Goal: Transaction & Acquisition: Obtain resource

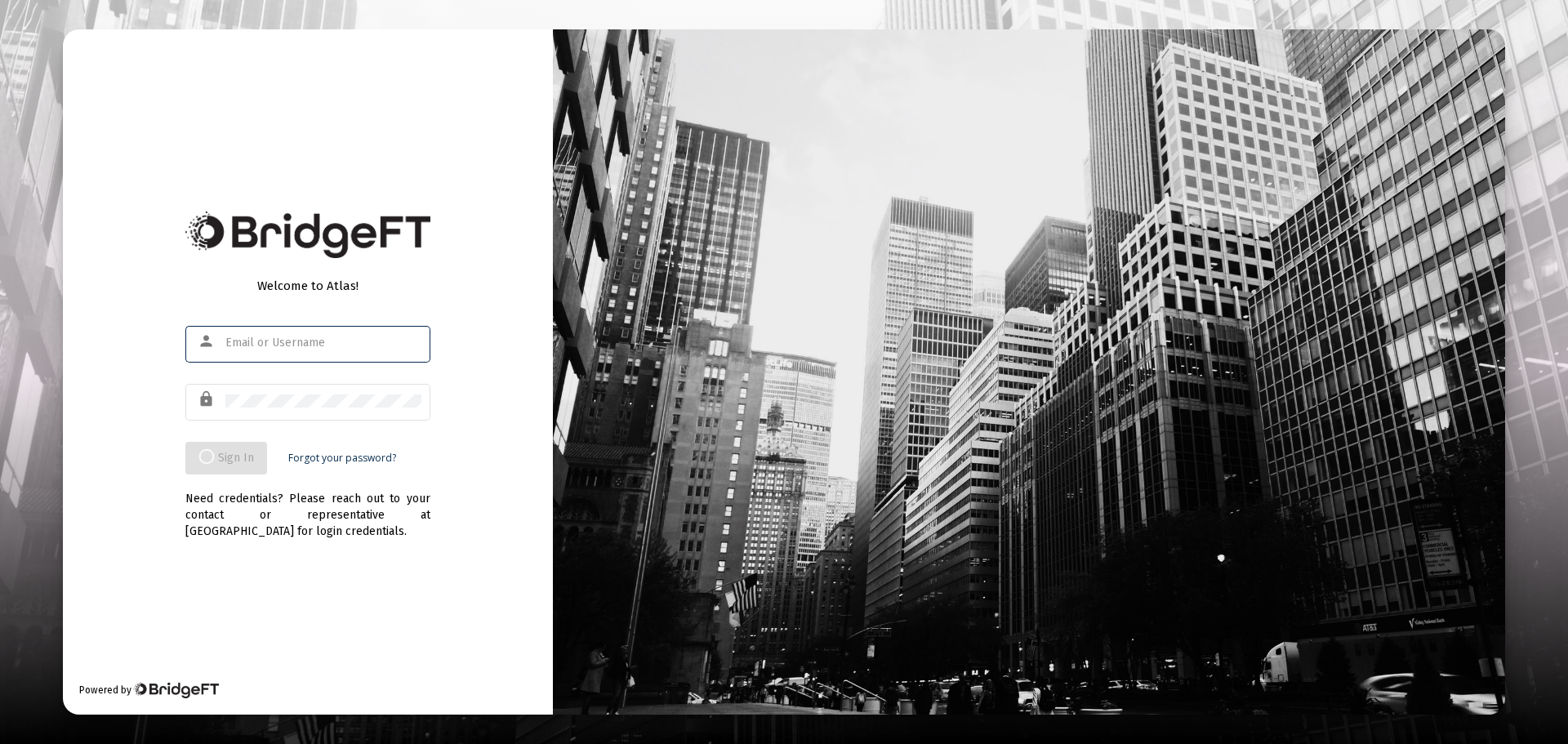
type input "[PERSON_NAME][EMAIL_ADDRESS][DOMAIN_NAME]"
click at [232, 477] on div "Need credentials? Please reach out to your contact or representative at [GEOGRA…" at bounding box center [308, 506] width 245 height 66
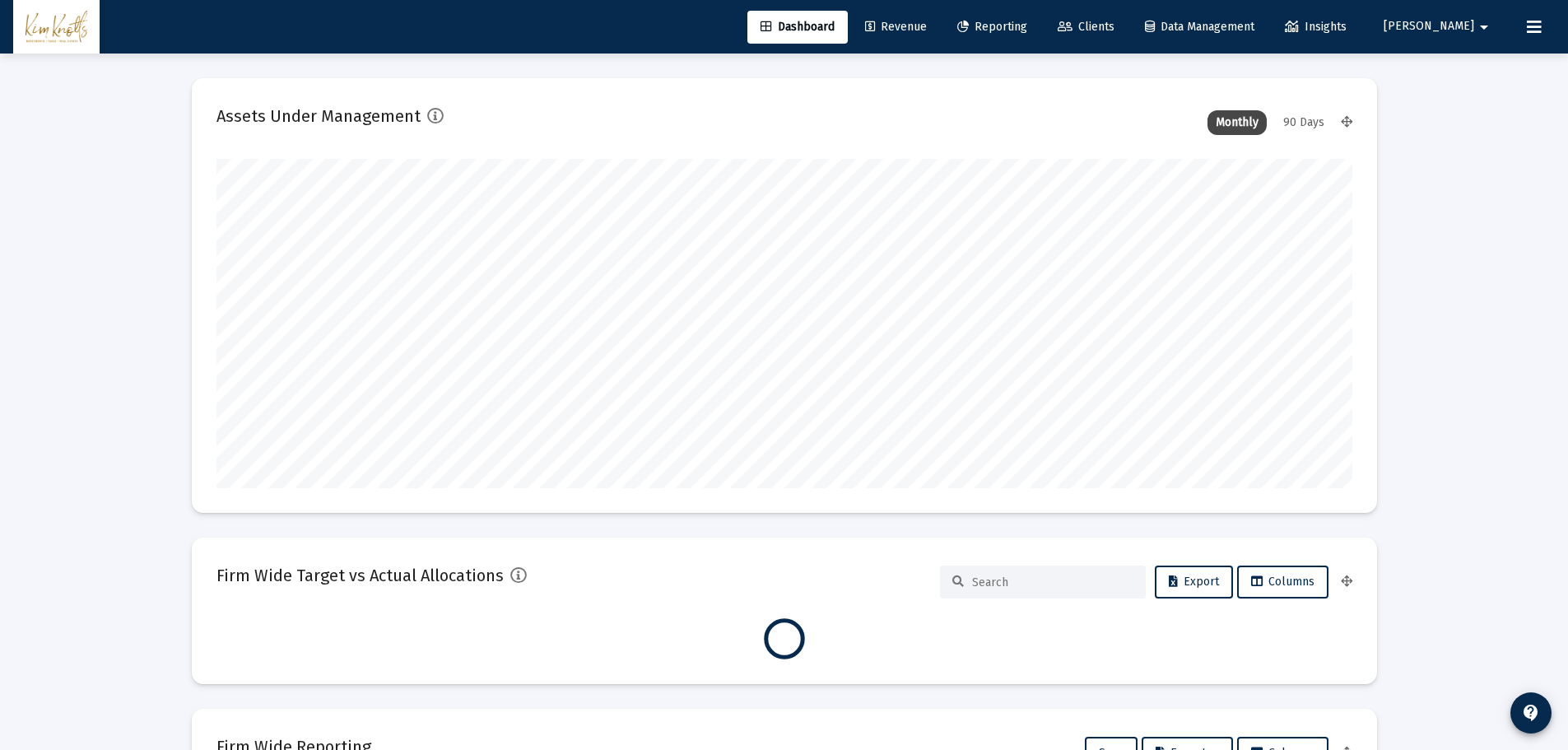
scroll to position [329, 1136]
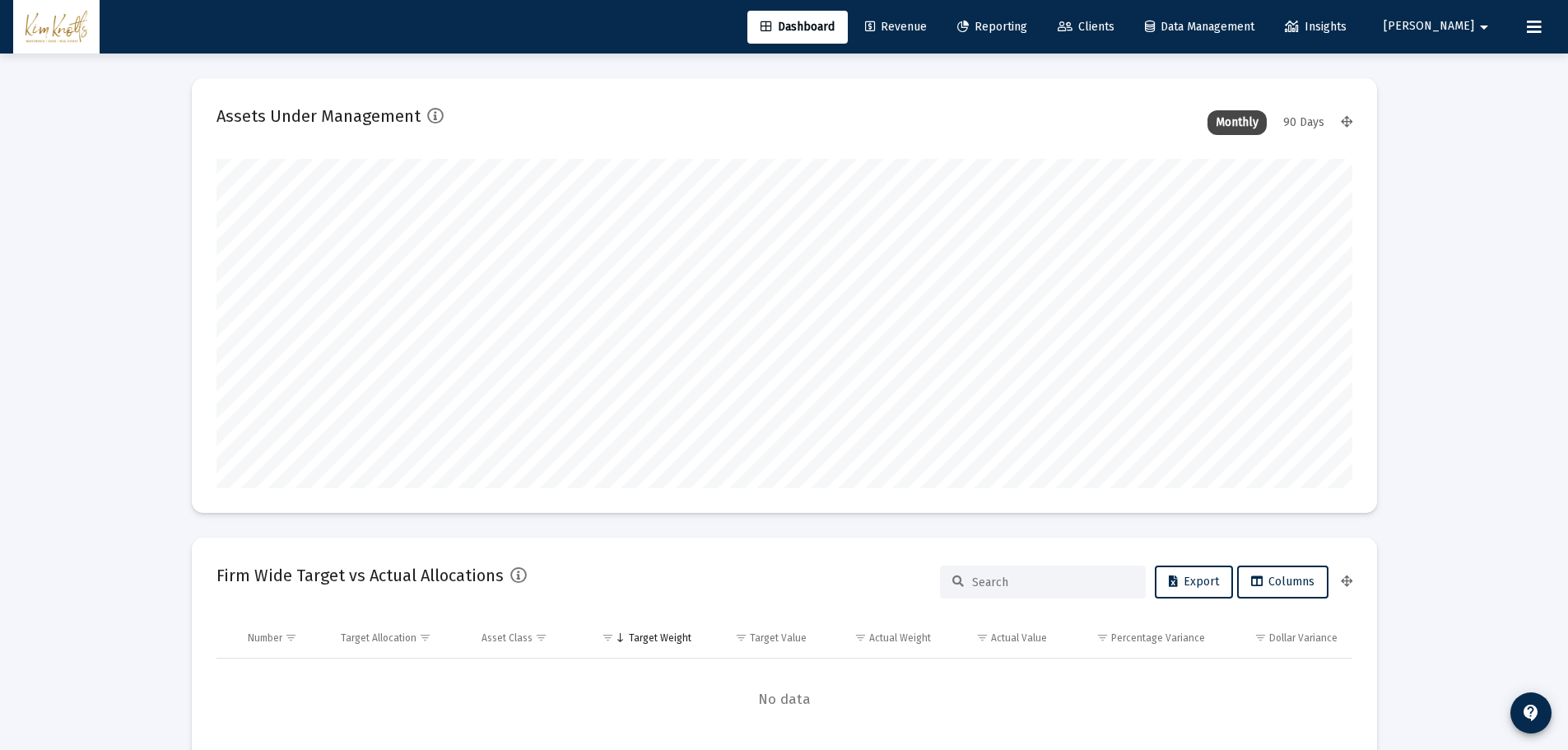
type input "[DATE]"
click at [1115, 29] on span "Clients" at bounding box center [1086, 27] width 57 height 14
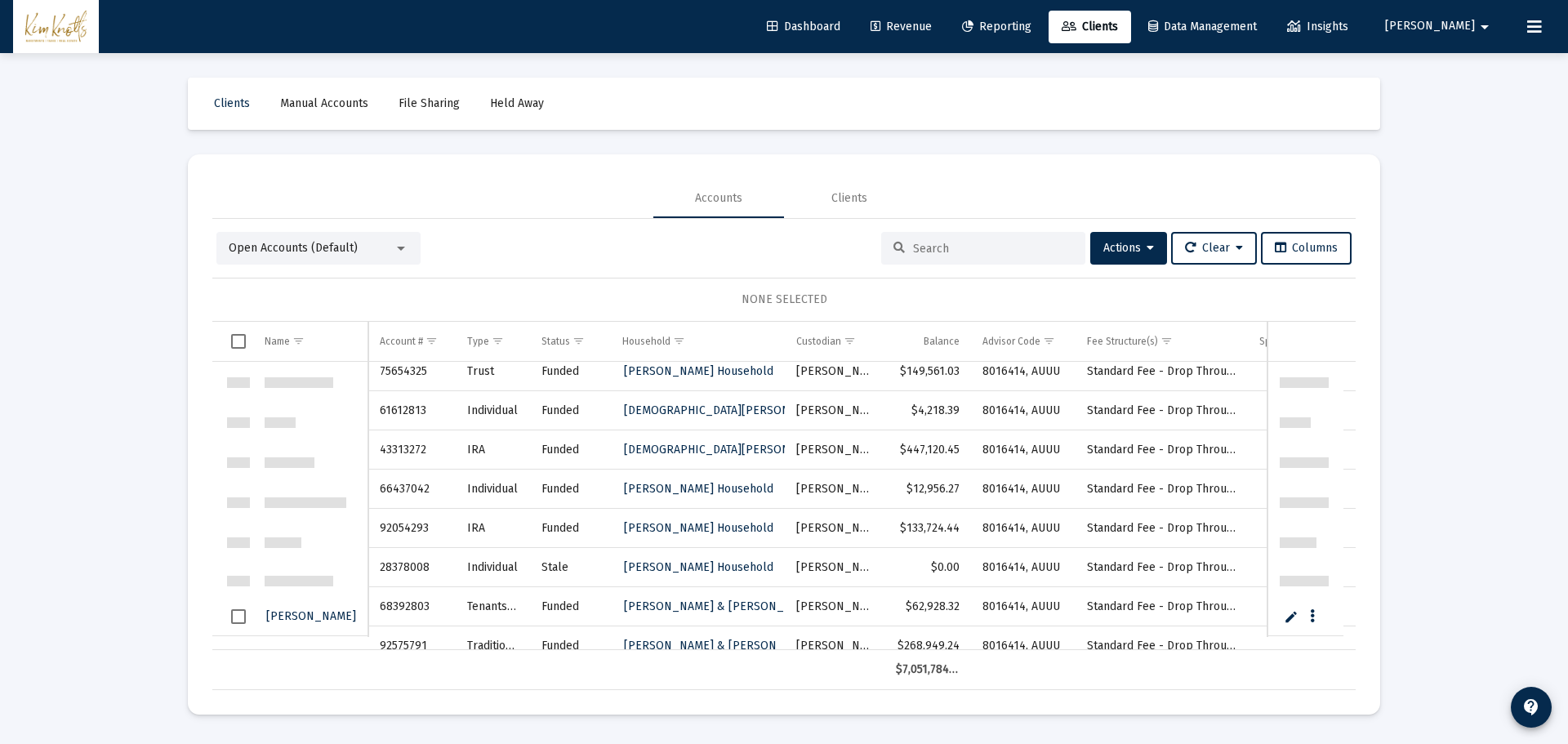
scroll to position [245, 0]
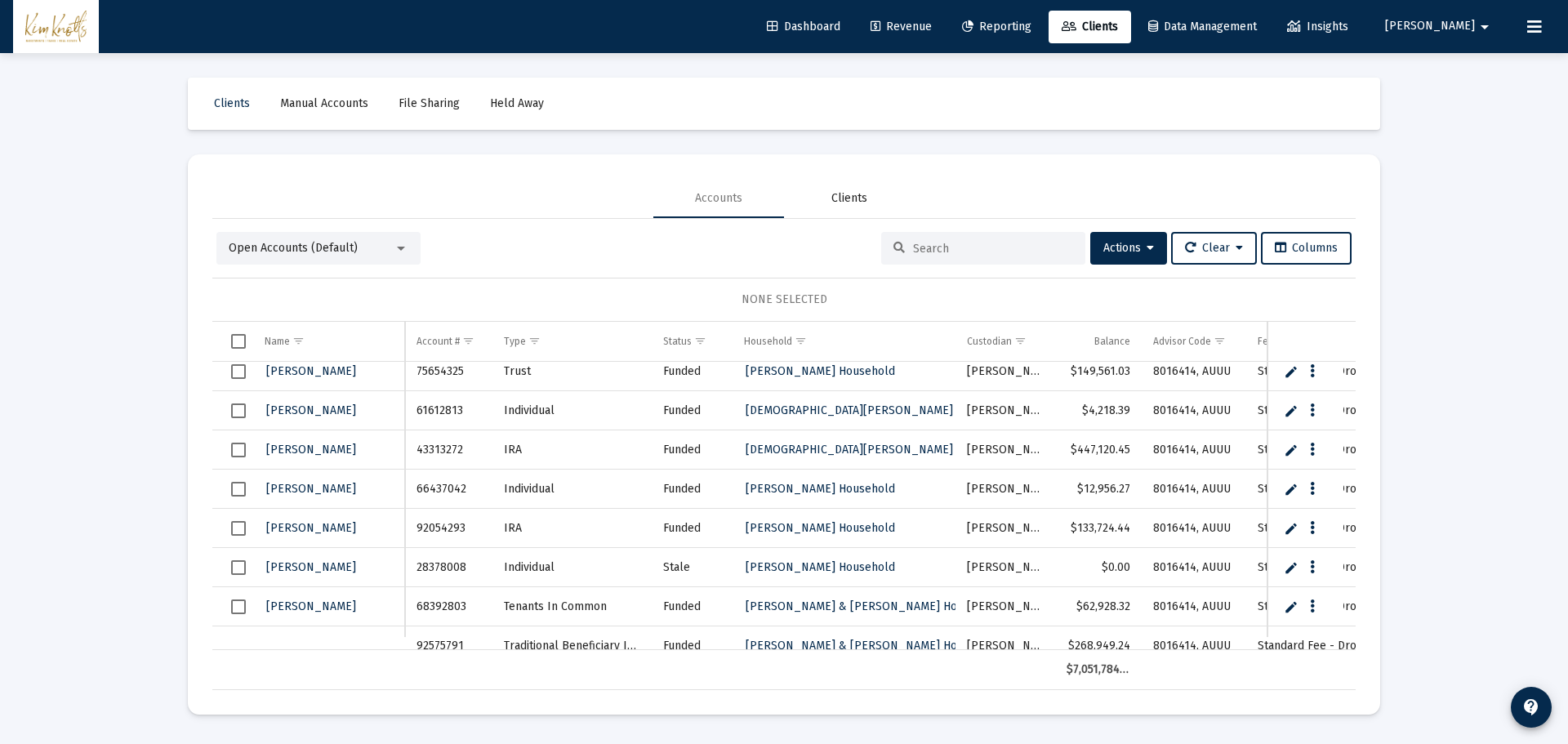
click at [866, 203] on div "Clients" at bounding box center [849, 198] width 36 height 17
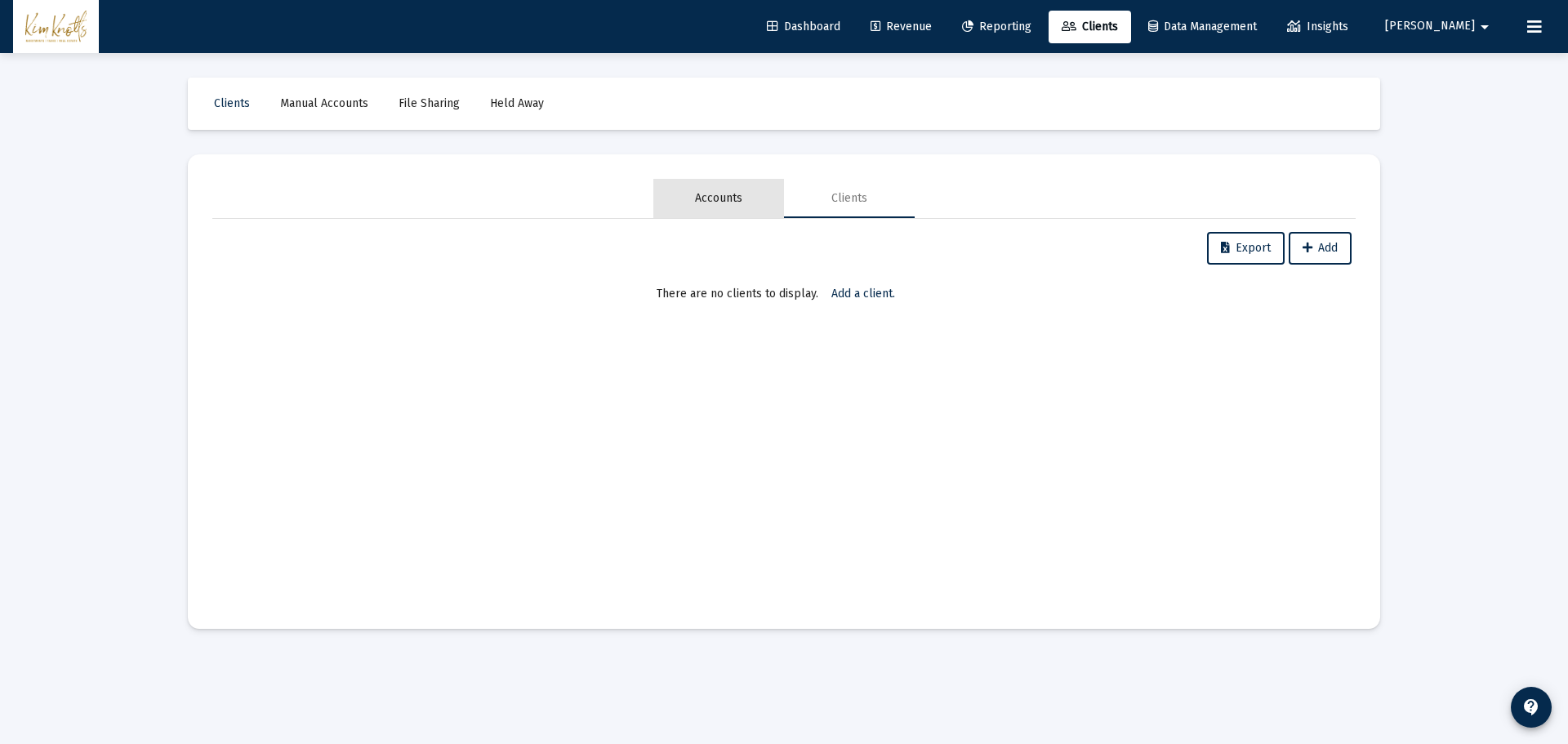
click at [705, 211] on div "Accounts" at bounding box center [719, 198] width 131 height 39
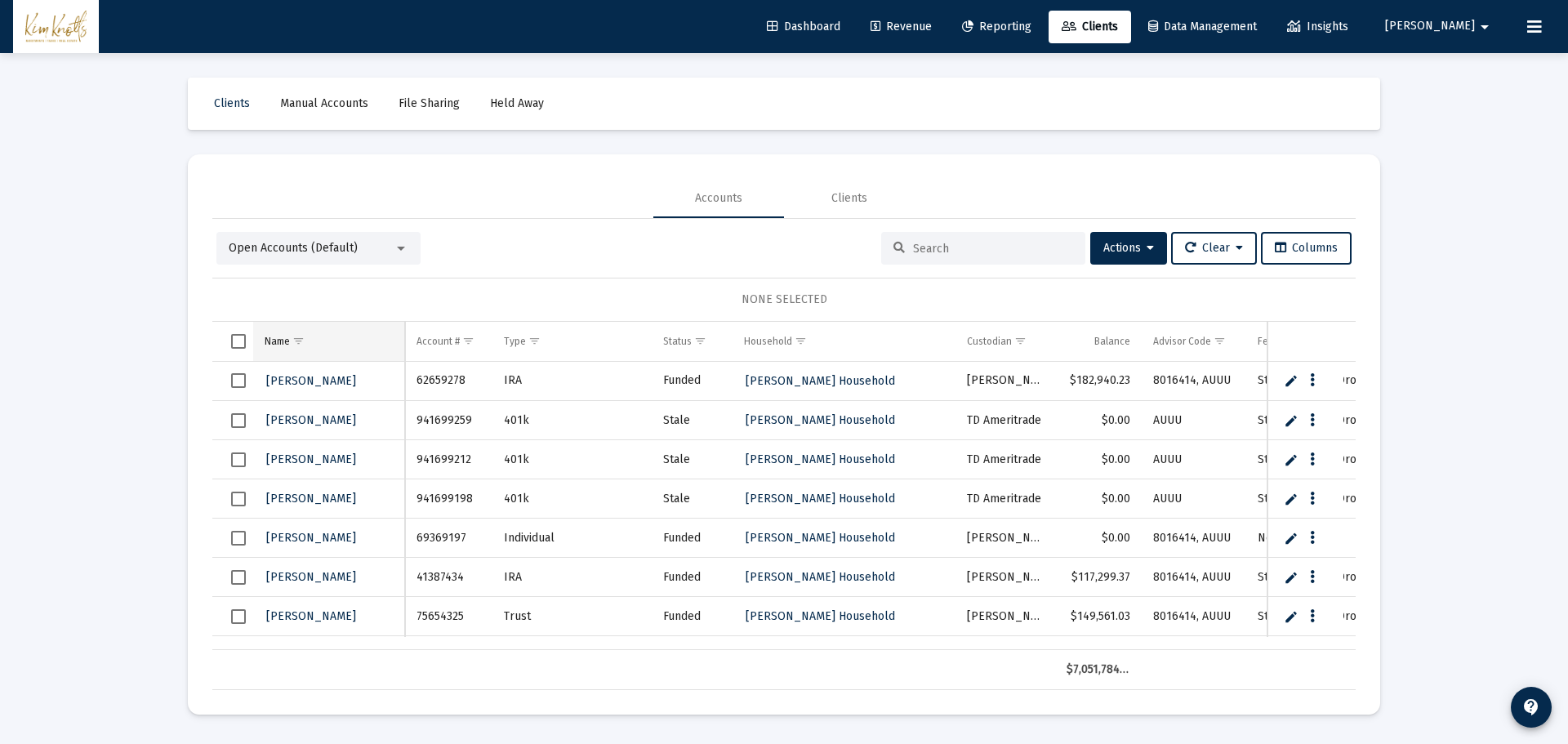
click at [292, 336] on span "Show filter options for column 'Name'" at bounding box center [298, 340] width 13 height 13
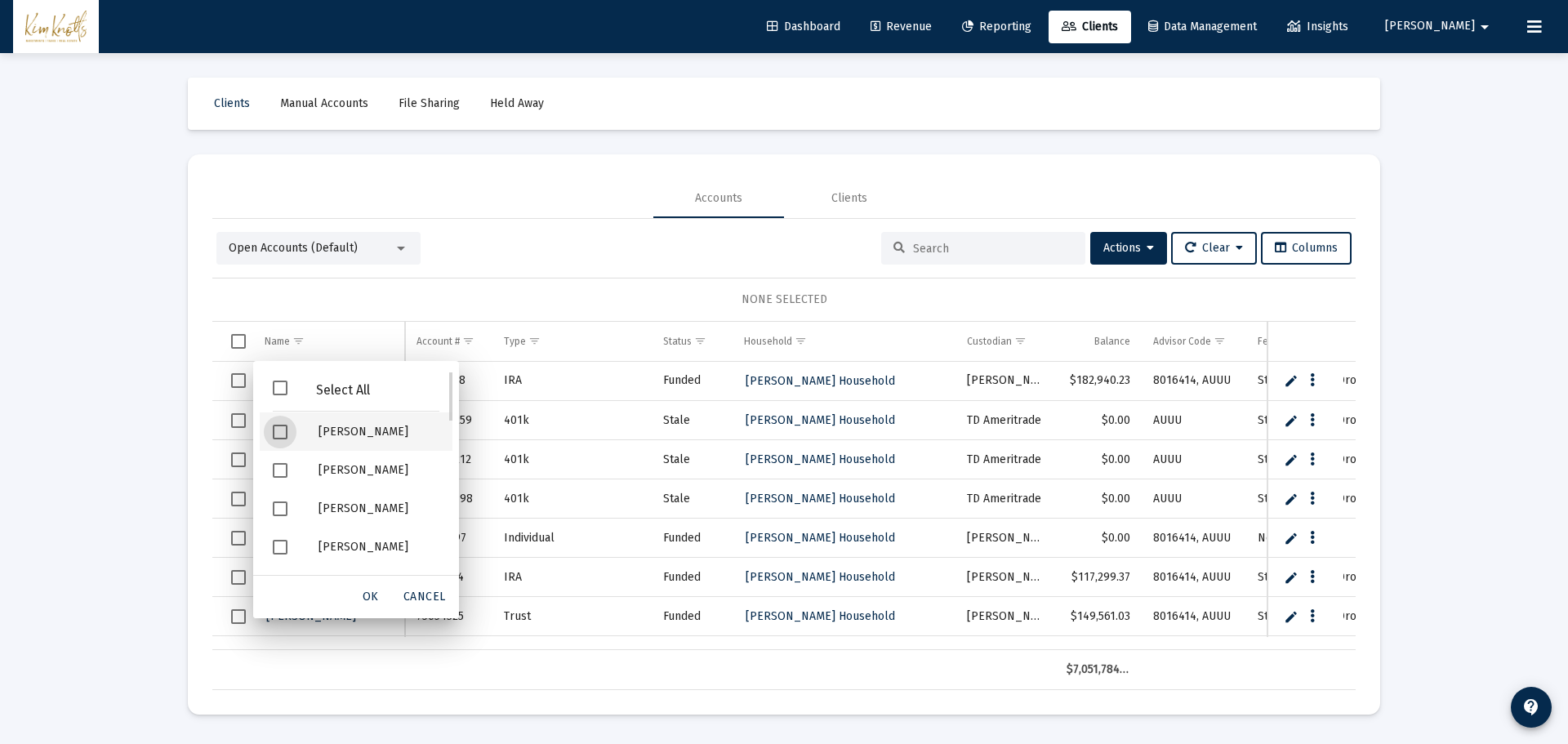
click at [280, 434] on span "Filter options" at bounding box center [280, 431] width 15 height 15
click at [374, 601] on span "OK" at bounding box center [370, 596] width 17 height 14
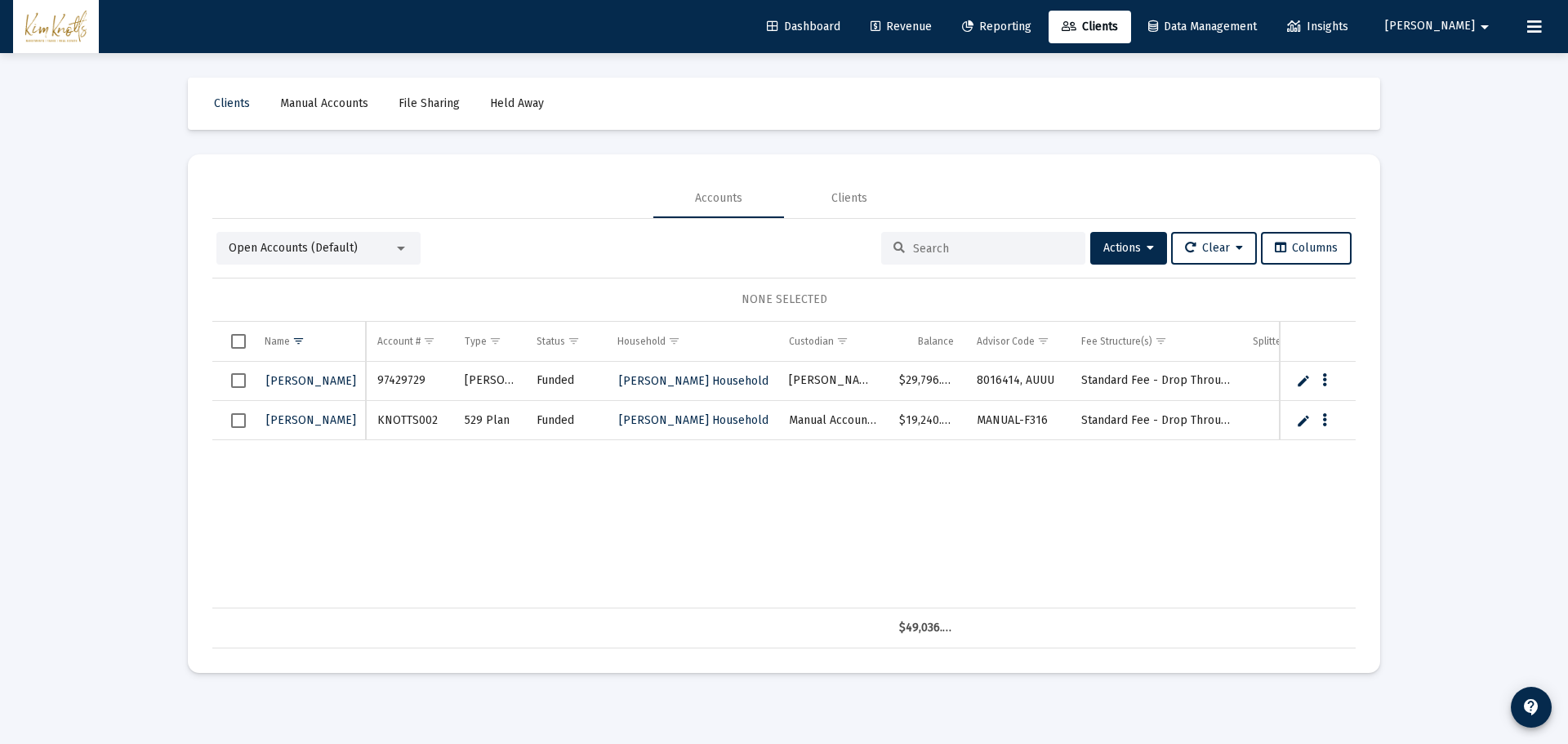
click at [1303, 382] on link "Edit" at bounding box center [1303, 380] width 15 height 15
click at [232, 381] on span "Select row" at bounding box center [238, 381] width 15 height 15
click at [234, 381] on span "Select row" at bounding box center [238, 381] width 15 height 15
click at [325, 260] on div "Open Accounts (Default)" at bounding box center [318, 247] width 204 height 32
click at [230, 107] on span "Clients" at bounding box center [232, 104] width 36 height 14
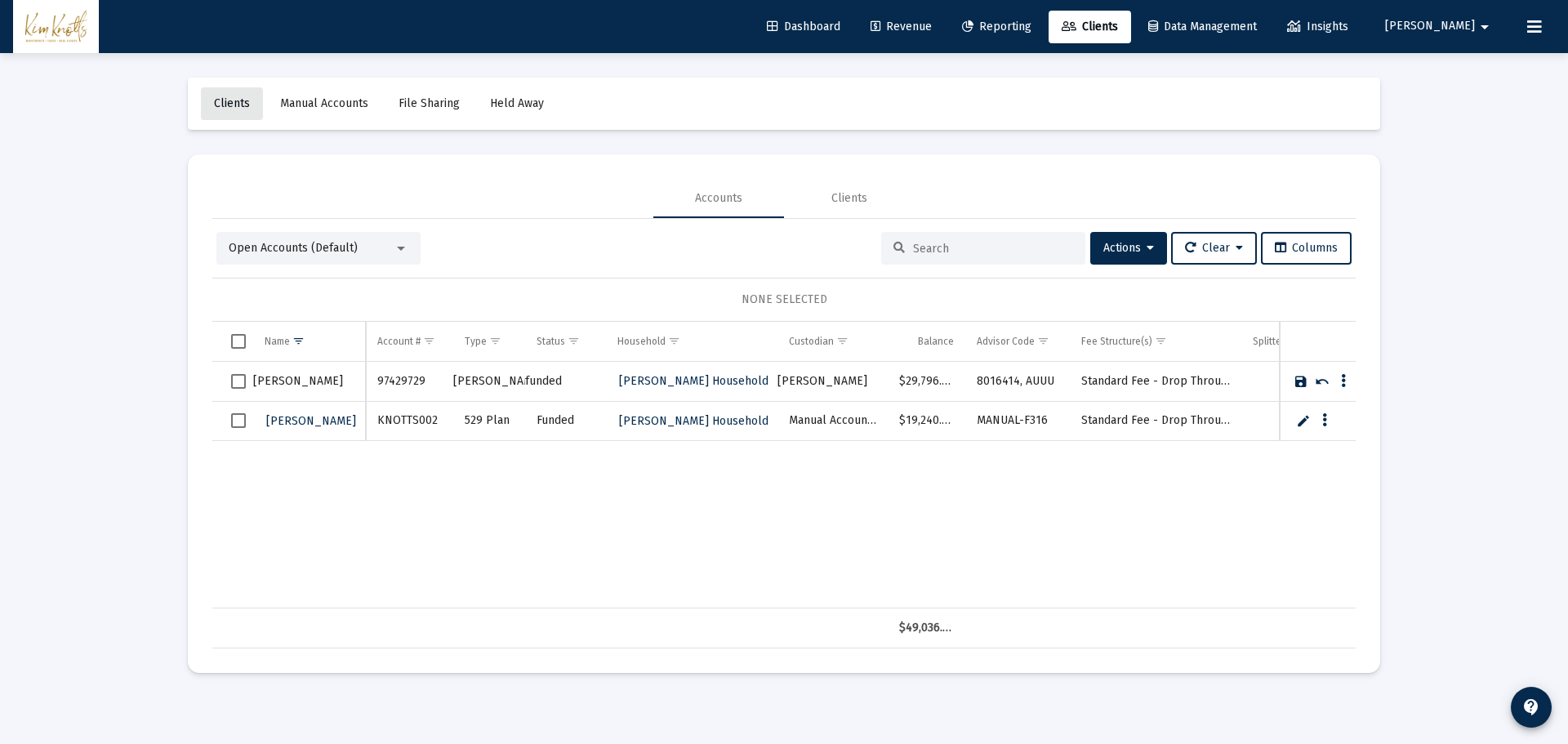
click at [231, 107] on span "Clients" at bounding box center [232, 104] width 36 height 14
click at [901, 199] on div "Clients" at bounding box center [849, 198] width 131 height 39
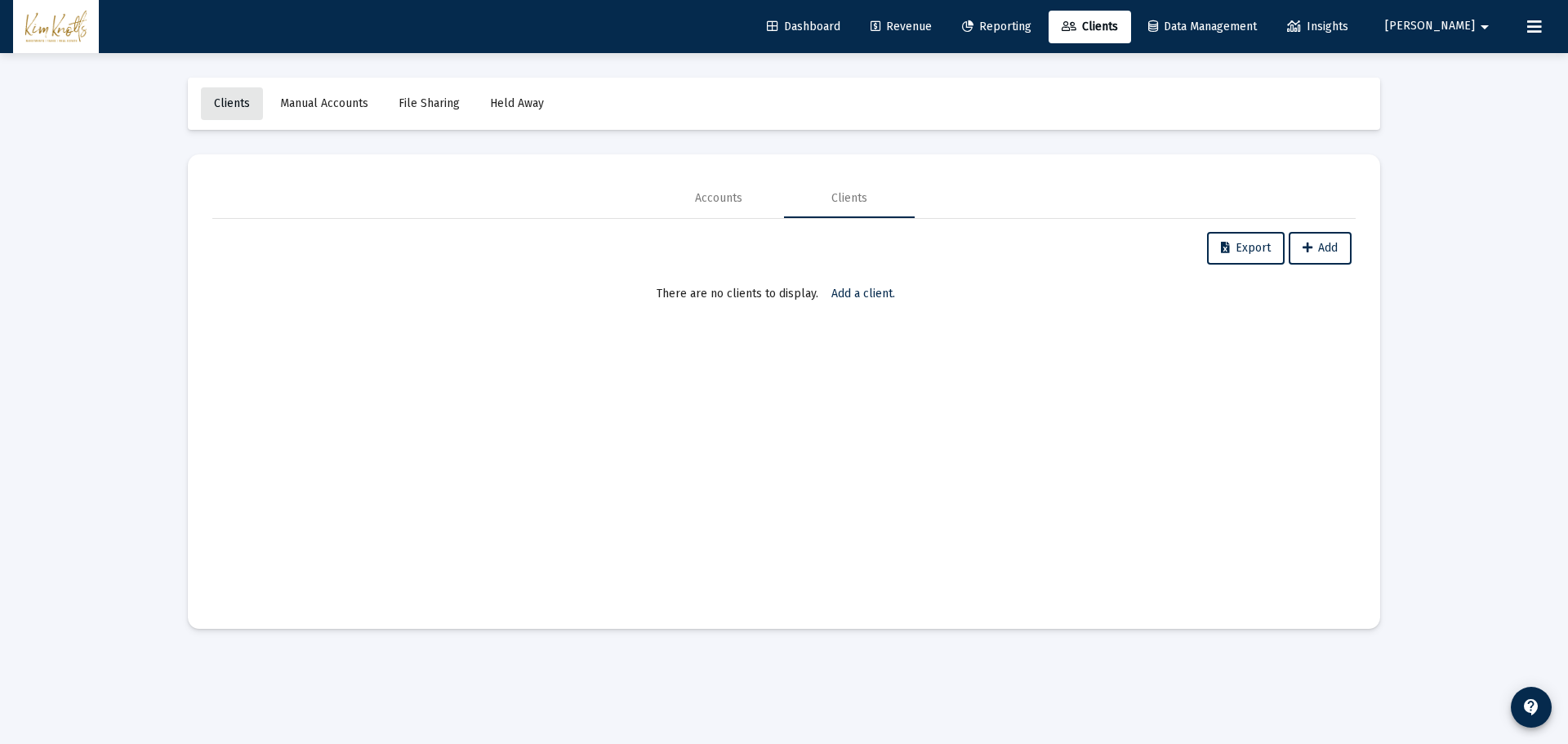
click at [242, 98] on span "Clients" at bounding box center [232, 104] width 36 height 14
click at [708, 197] on div "Accounts" at bounding box center [719, 198] width 47 height 17
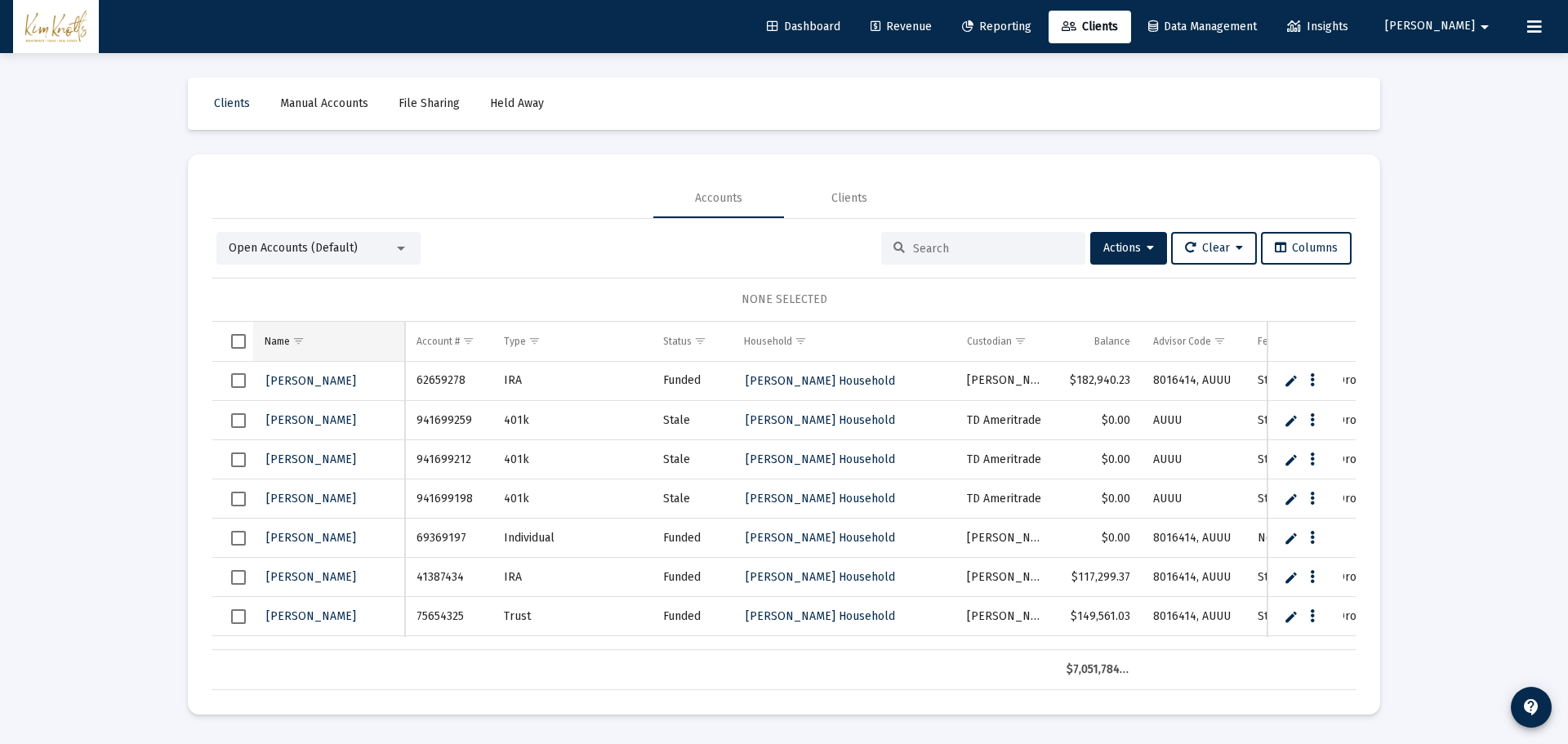
click at [305, 338] on span "Show filter options for column 'Name'" at bounding box center [298, 340] width 13 height 13
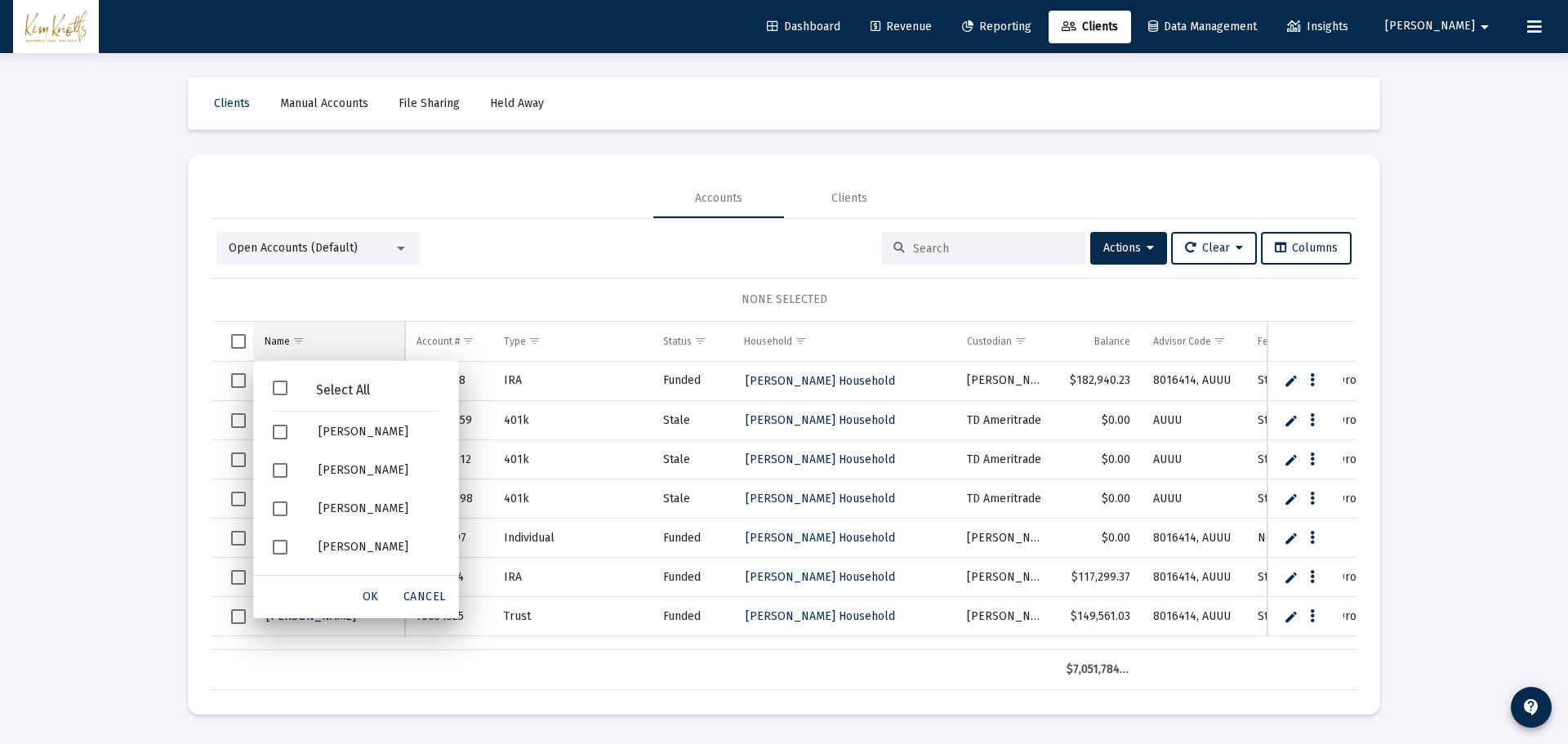
click at [305, 335] on span "Show filter options for column 'Name'" at bounding box center [298, 340] width 13 height 13
click at [682, 194] on div "Accounts" at bounding box center [719, 198] width 131 height 39
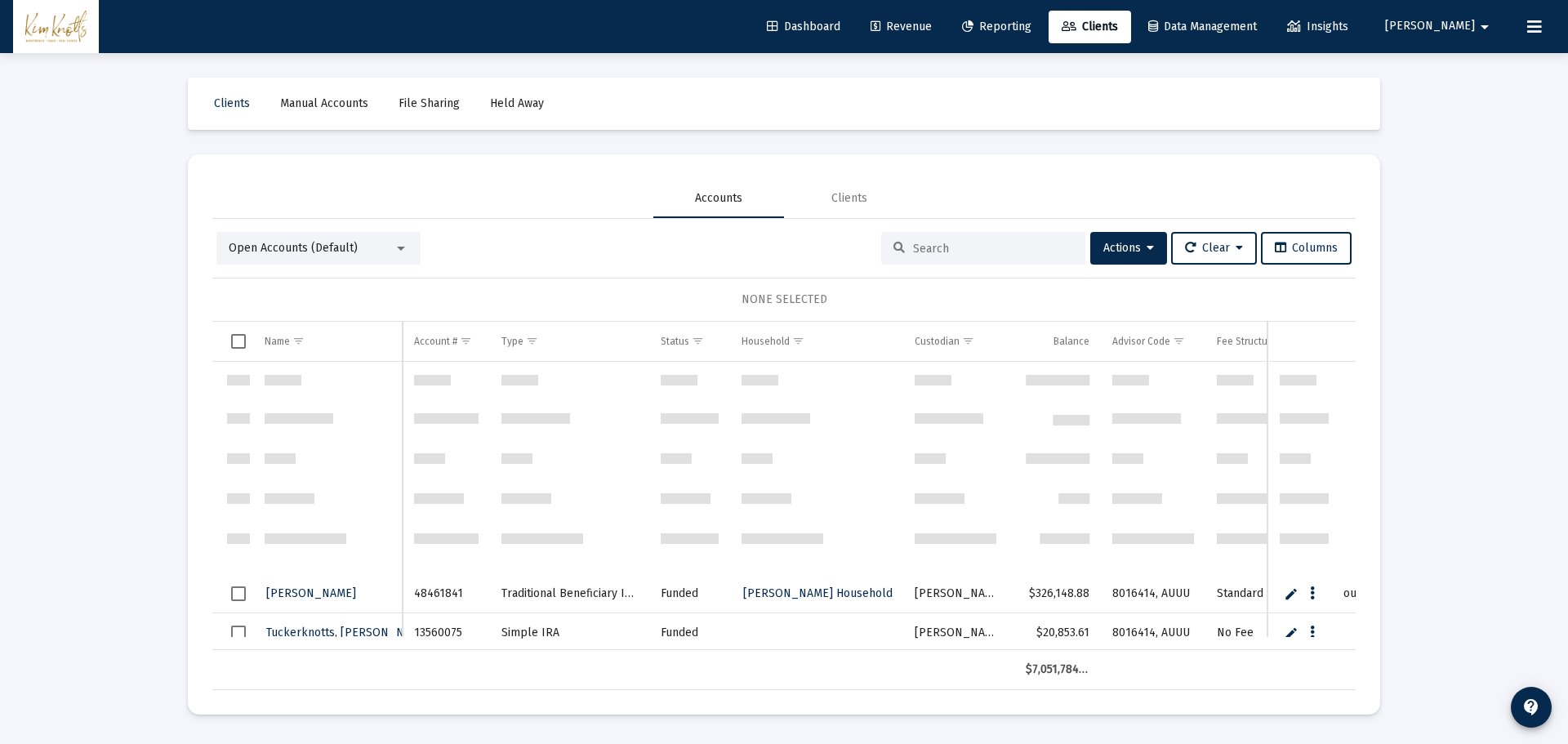
scroll to position [1797, 0]
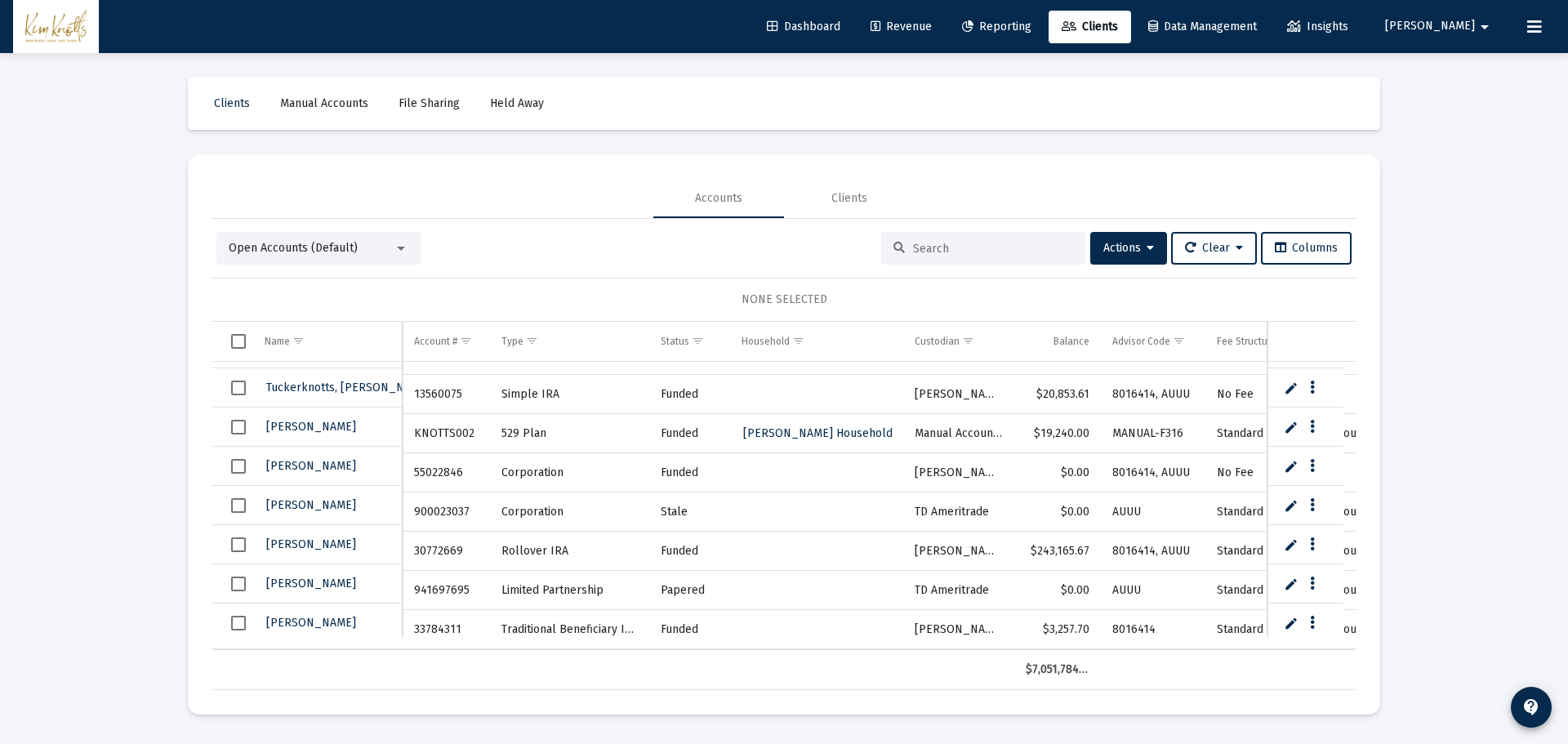
click at [241, 541] on span "Select row" at bounding box center [238, 545] width 15 height 15
click at [240, 622] on span "Select row" at bounding box center [238, 623] width 15 height 15
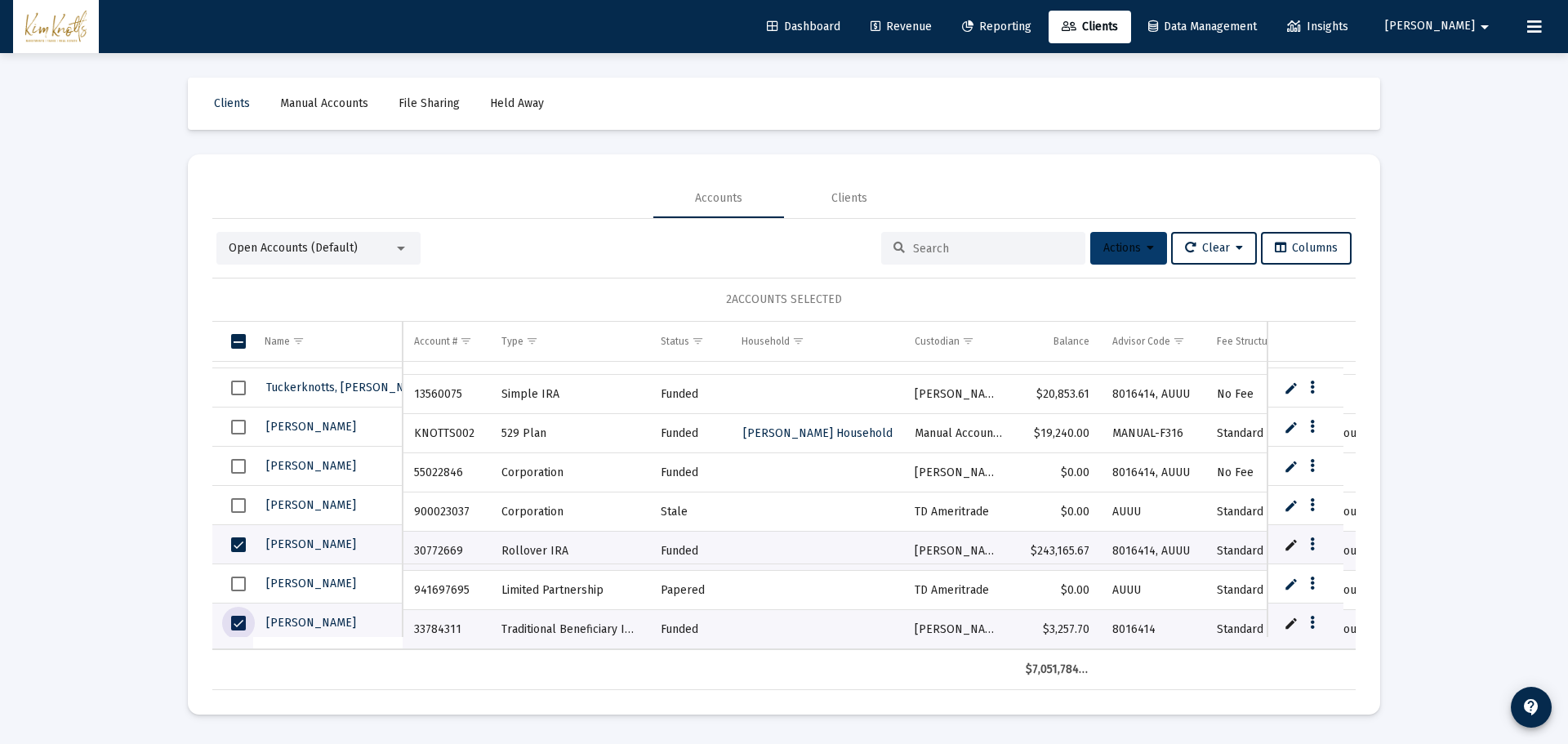
click at [1143, 255] on button "Actions" at bounding box center [1128, 247] width 77 height 32
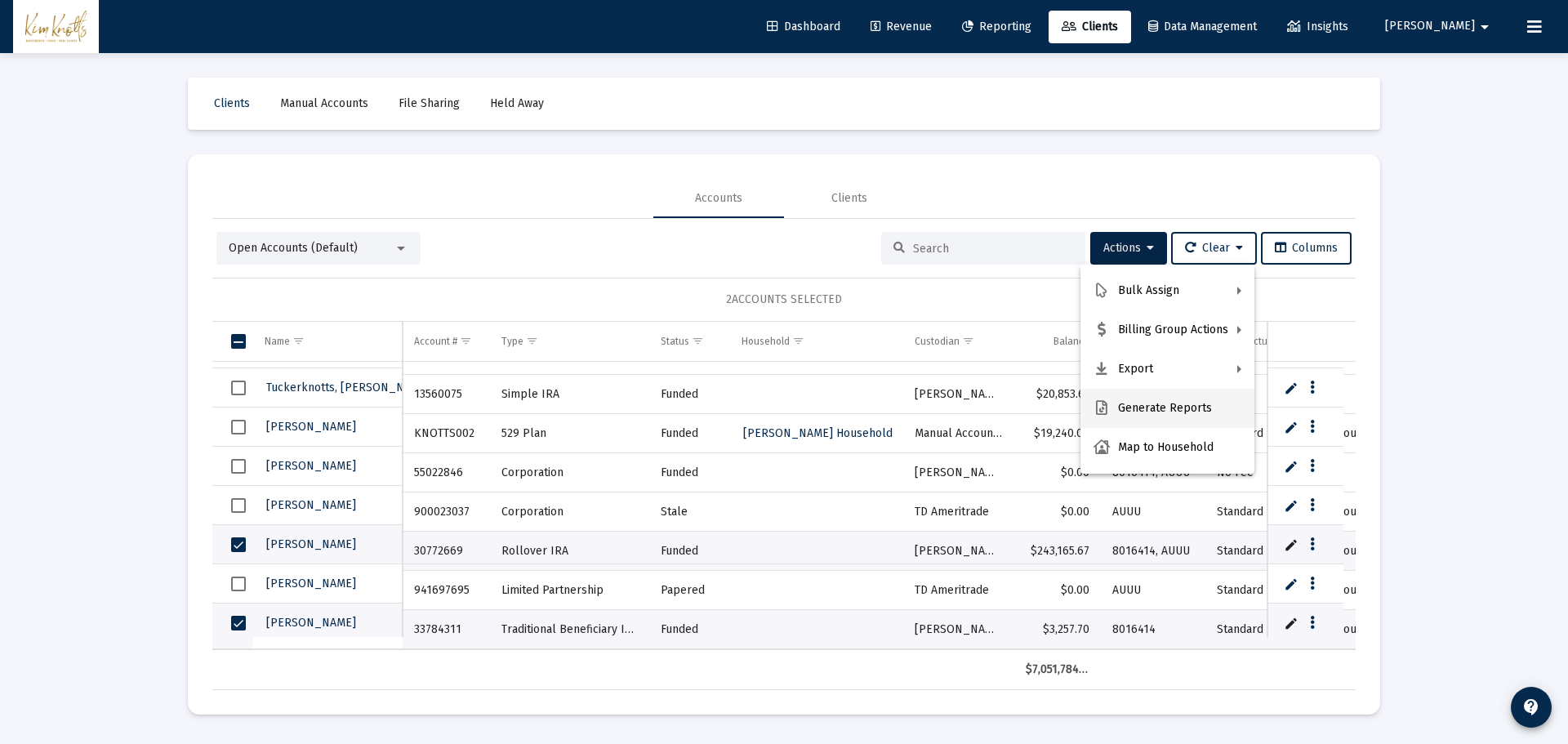
click at [1167, 416] on button "Generate Reports" at bounding box center [1167, 409] width 174 height 39
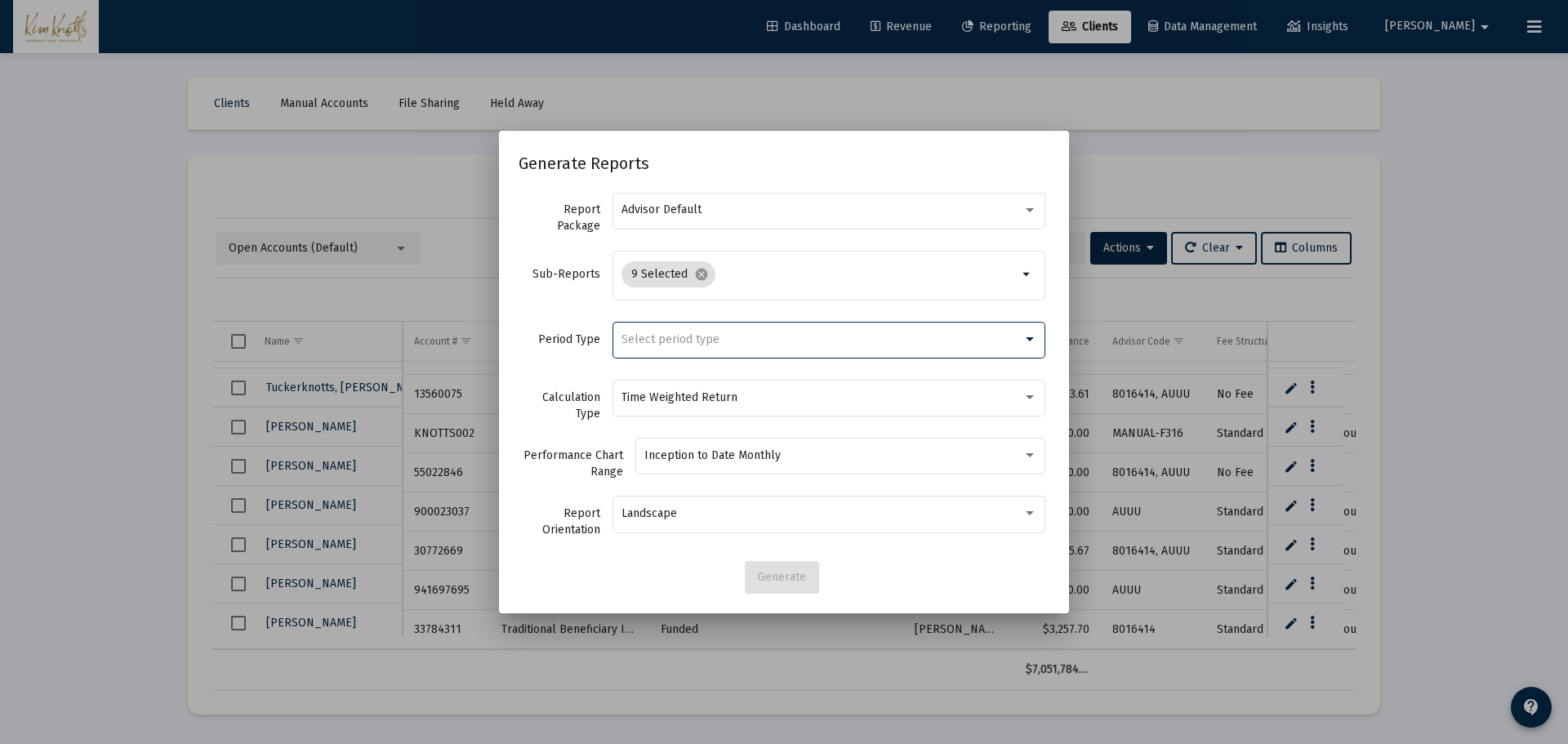
click at [738, 340] on div "Select period type" at bounding box center [822, 339] width 401 height 13
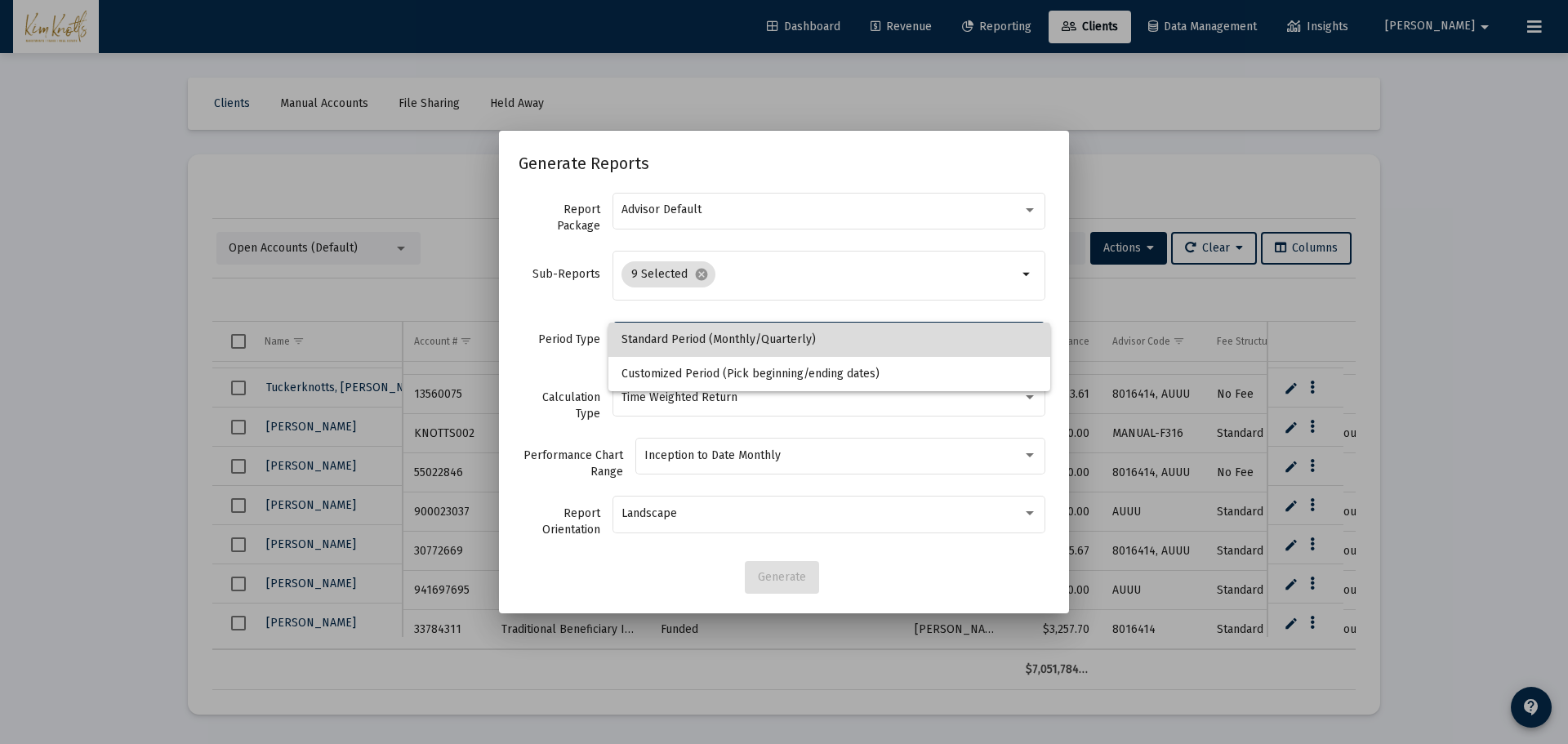
click at [745, 344] on span "Standard Period (Monthly/Quarterly)" at bounding box center [829, 339] width 415 height 34
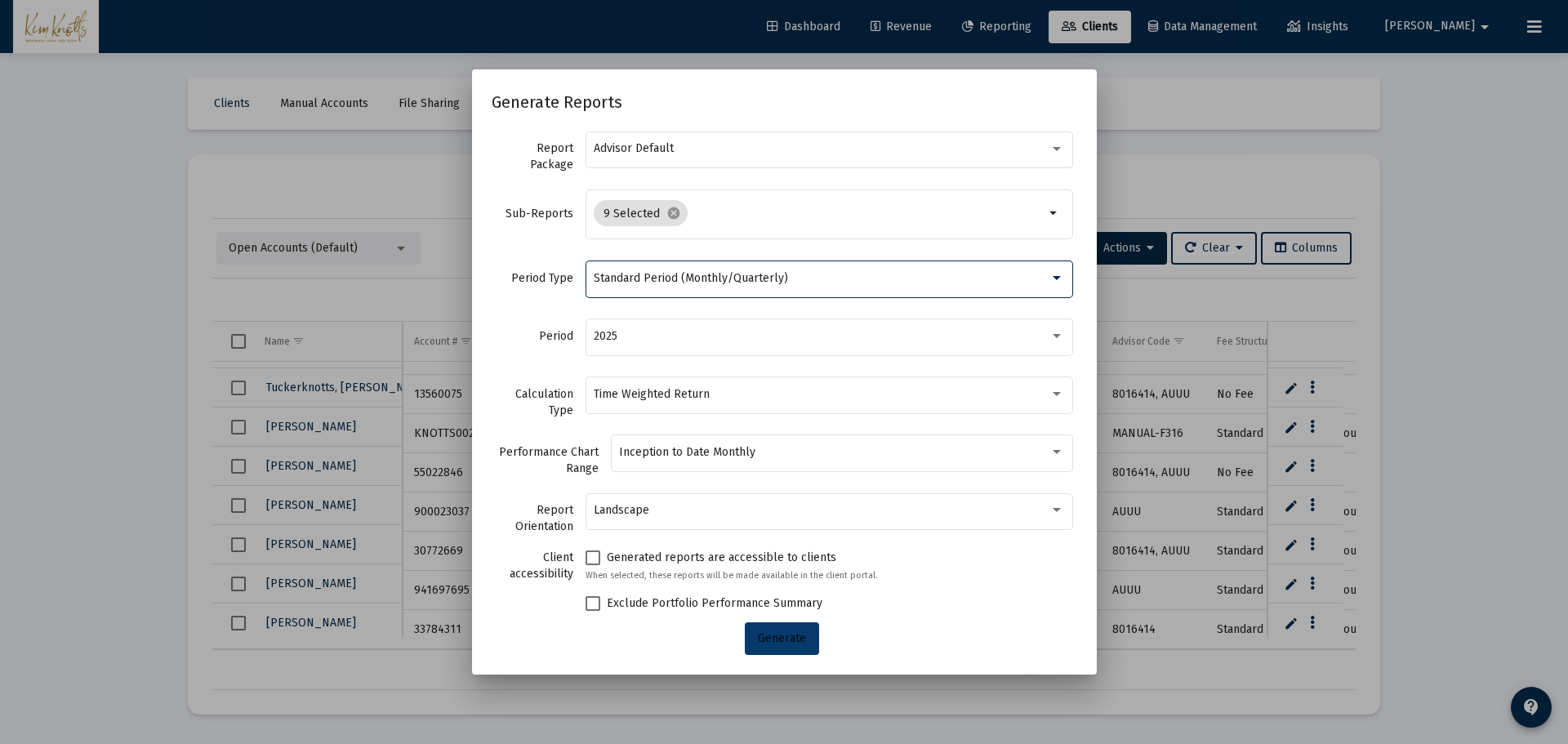
click at [769, 645] on button "Generate" at bounding box center [782, 637] width 74 height 32
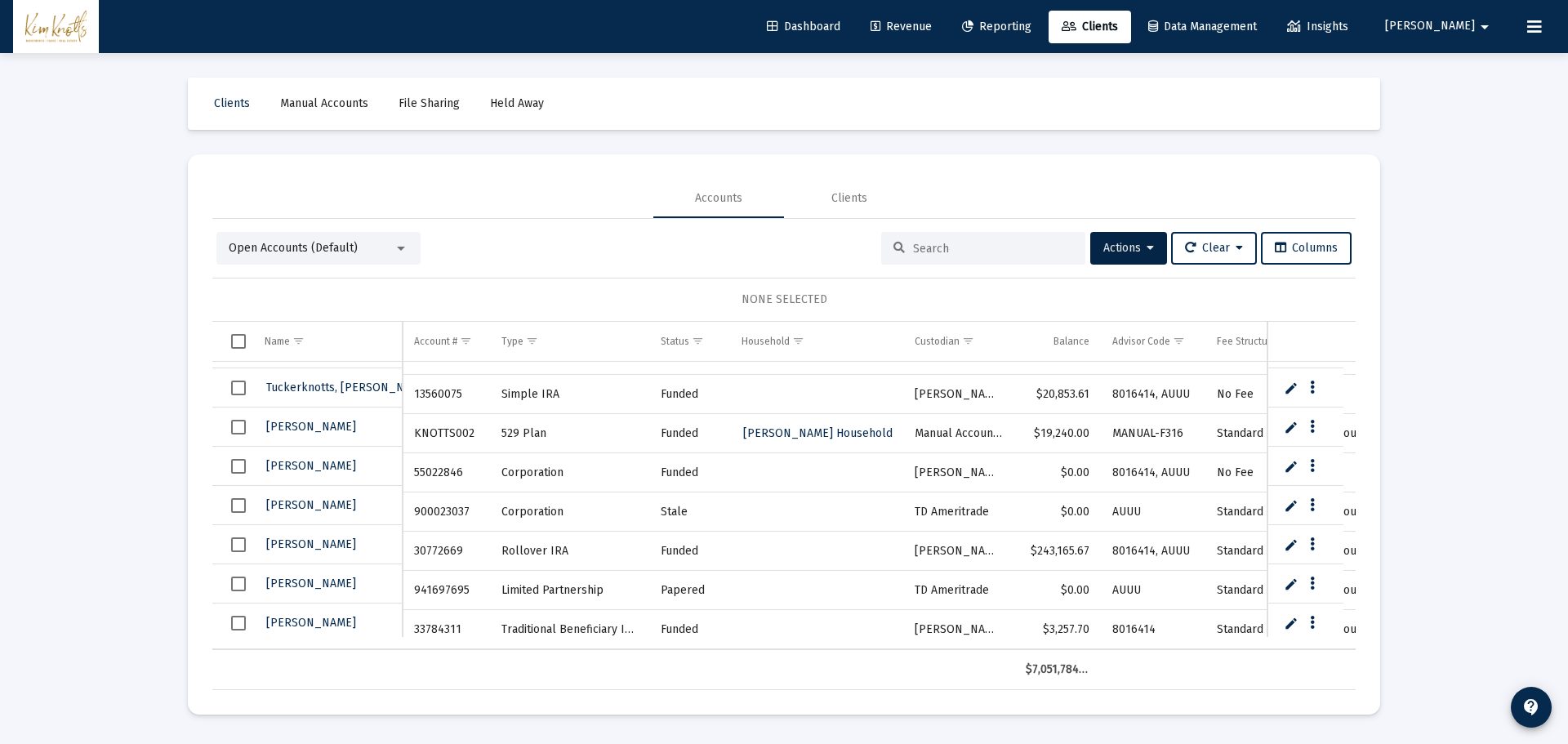
click at [1291, 429] on link "Edit" at bounding box center [1290, 426] width 15 height 15
click at [1345, 427] on icon "Data grid" at bounding box center [1343, 427] width 5 height 20
click at [1093, 427] on div at bounding box center [784, 372] width 1568 height 744
click at [240, 429] on span "Select row" at bounding box center [238, 426] width 15 height 15
click at [1348, 425] on button "Data grid" at bounding box center [1343, 426] width 15 height 15
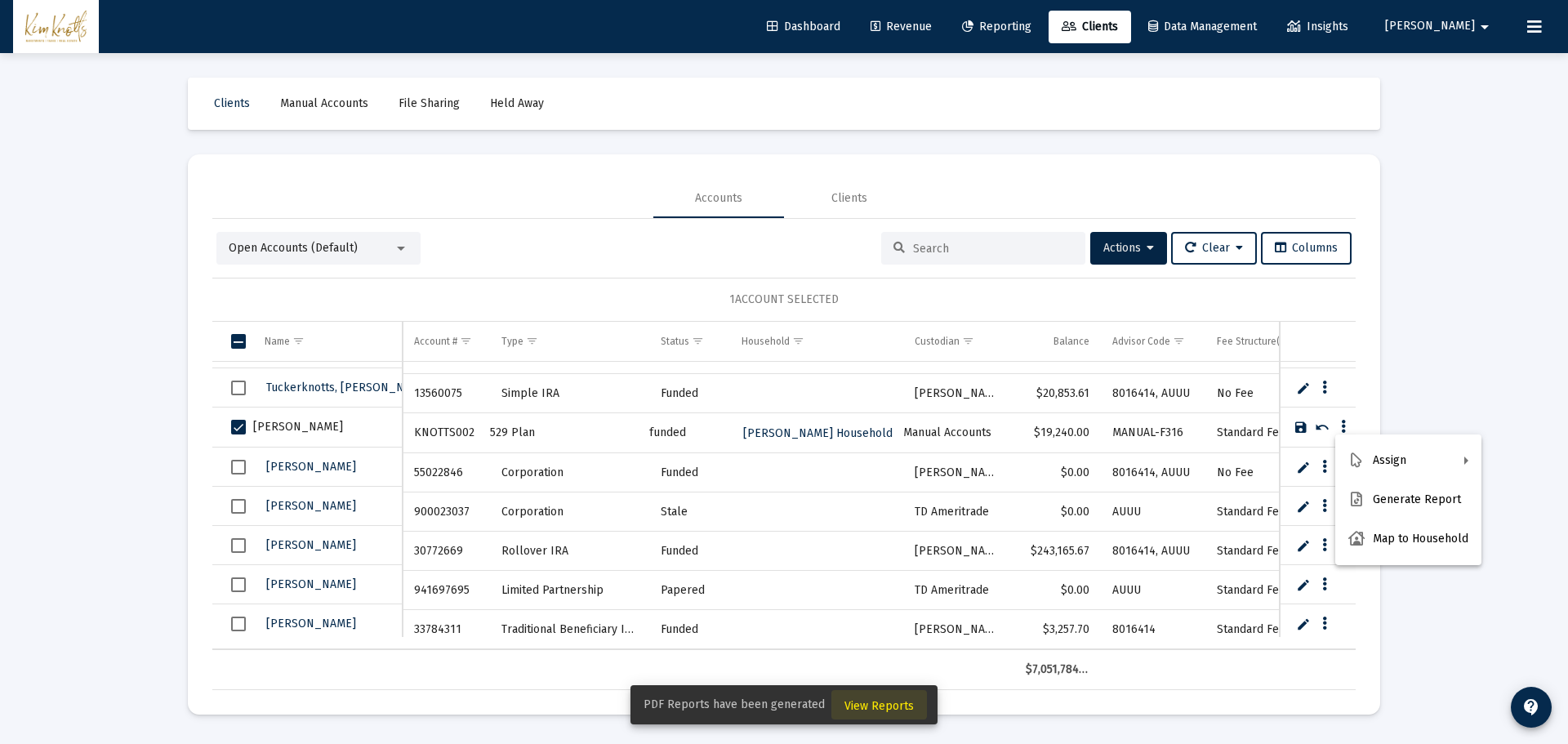
click at [876, 702] on span "View Reports" at bounding box center [879, 706] width 69 height 14
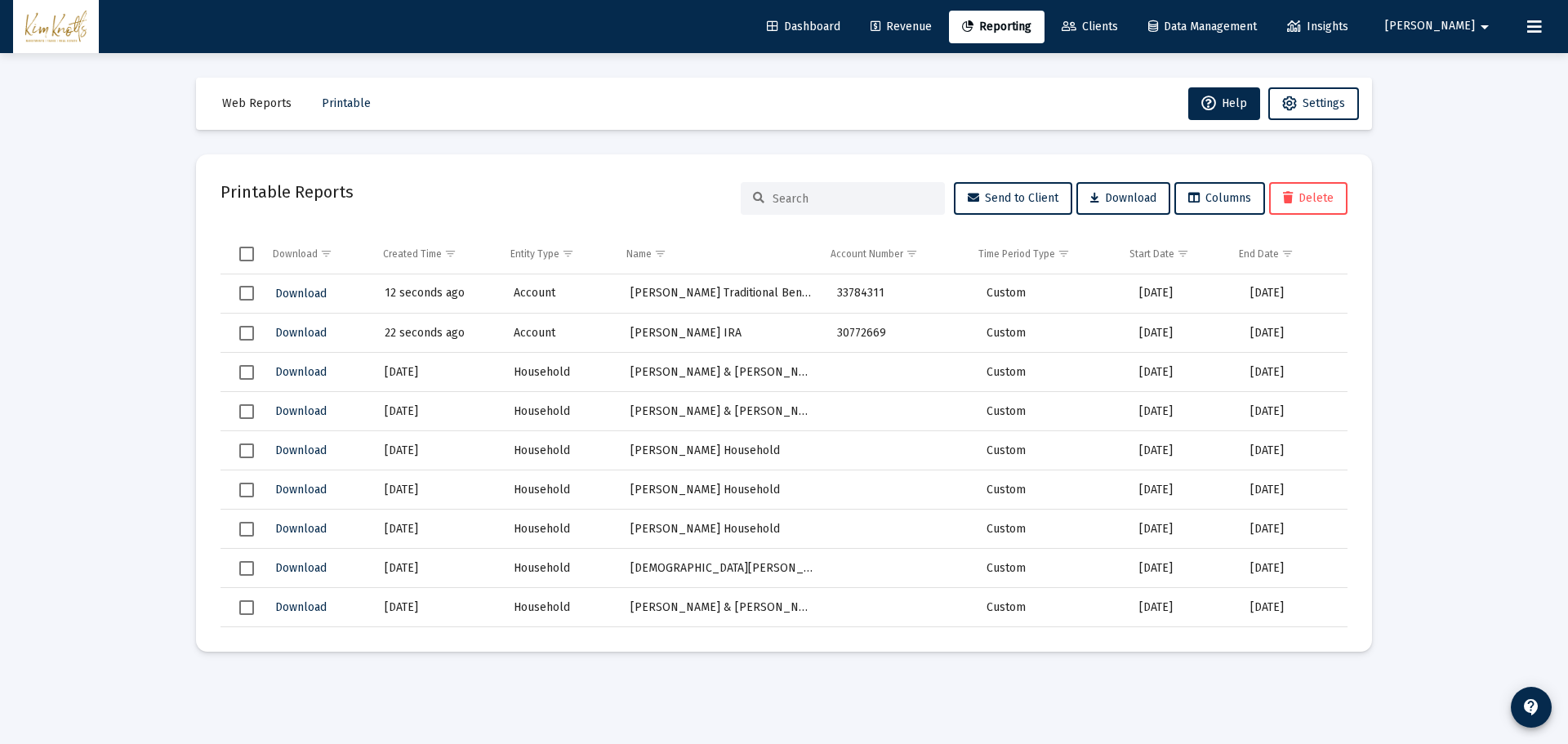
click at [247, 295] on span "Select row" at bounding box center [246, 292] width 15 height 15
click at [247, 325] on td "Data grid" at bounding box center [241, 333] width 42 height 39
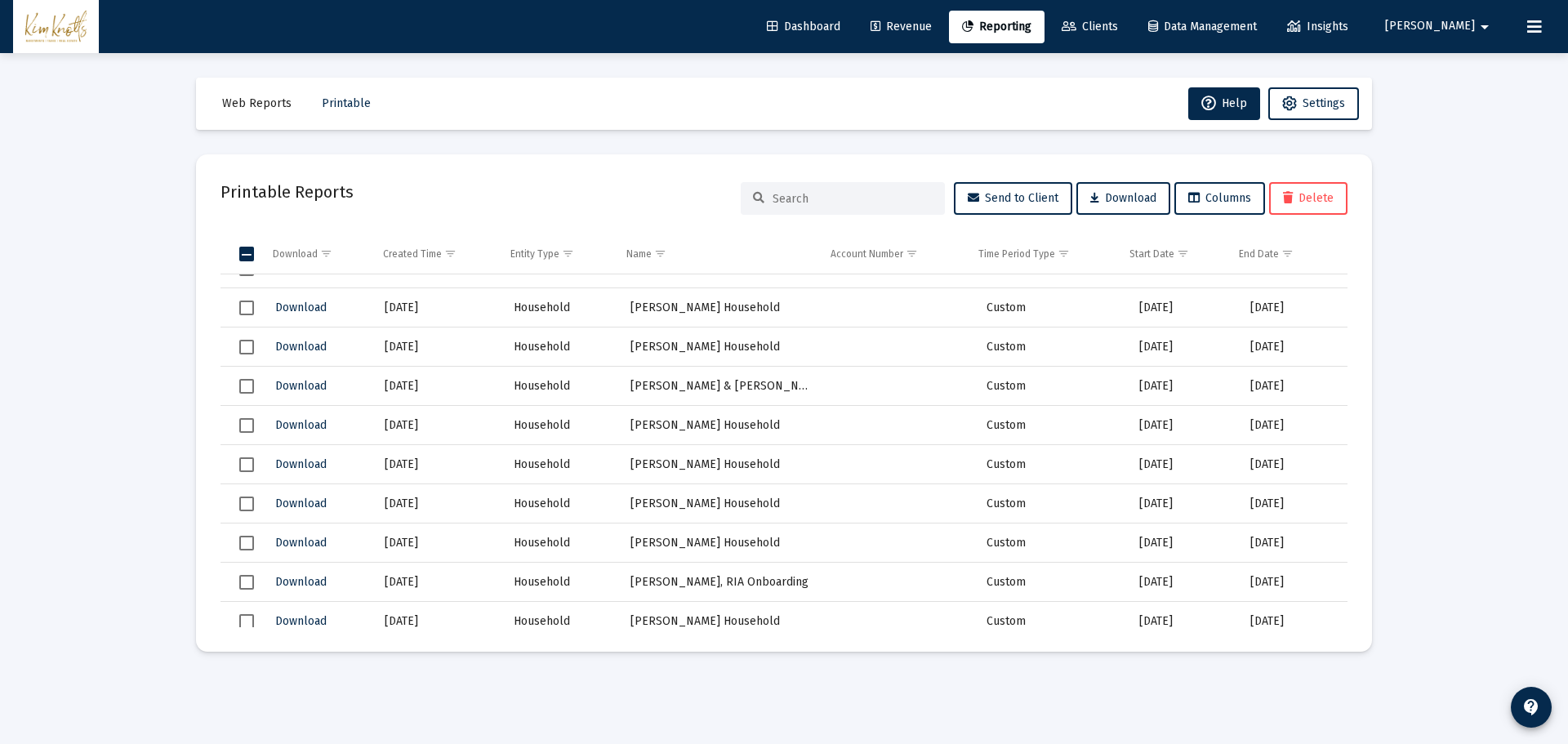
scroll to position [653, 0]
click at [244, 502] on span "Select row" at bounding box center [246, 503] width 15 height 15
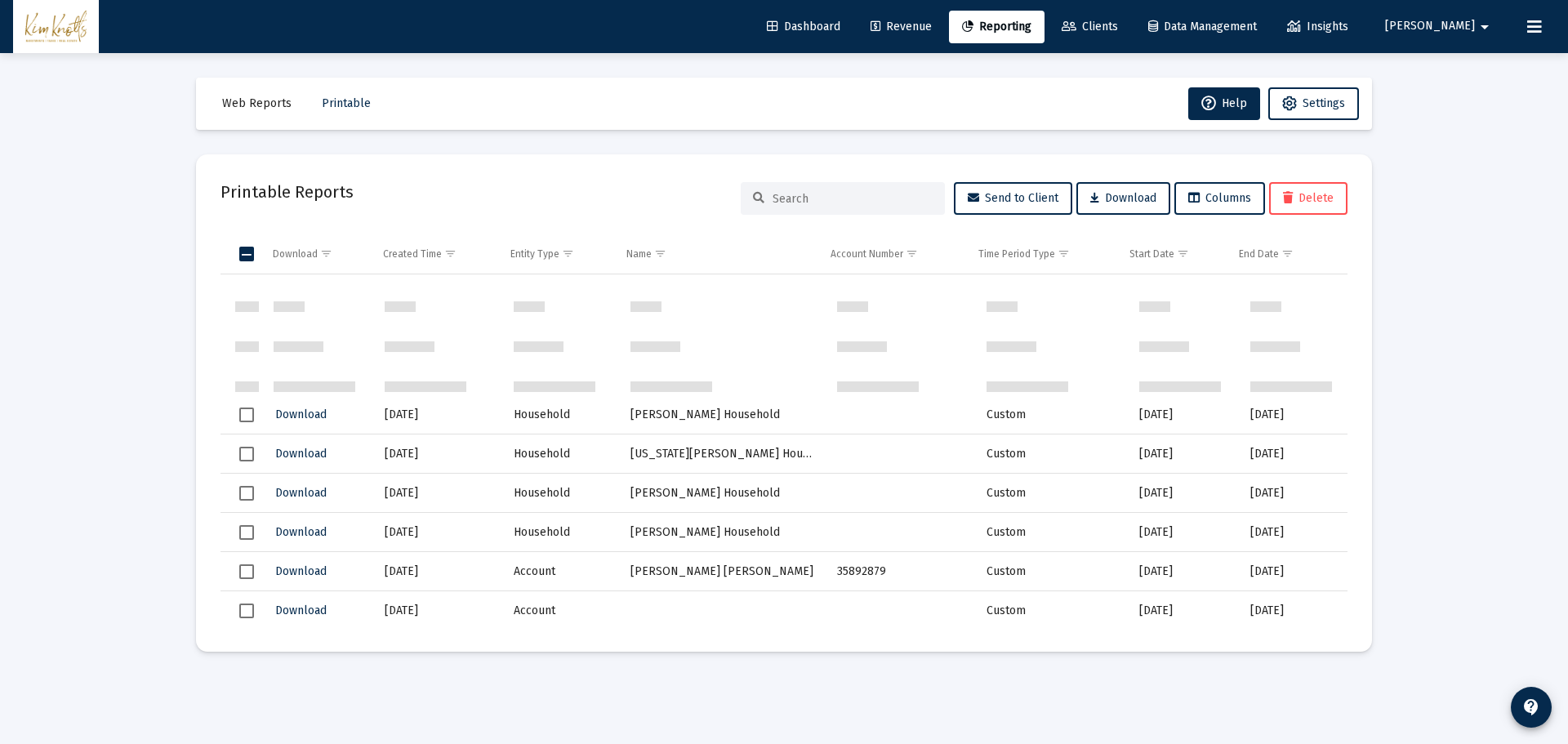
scroll to position [3919, 0]
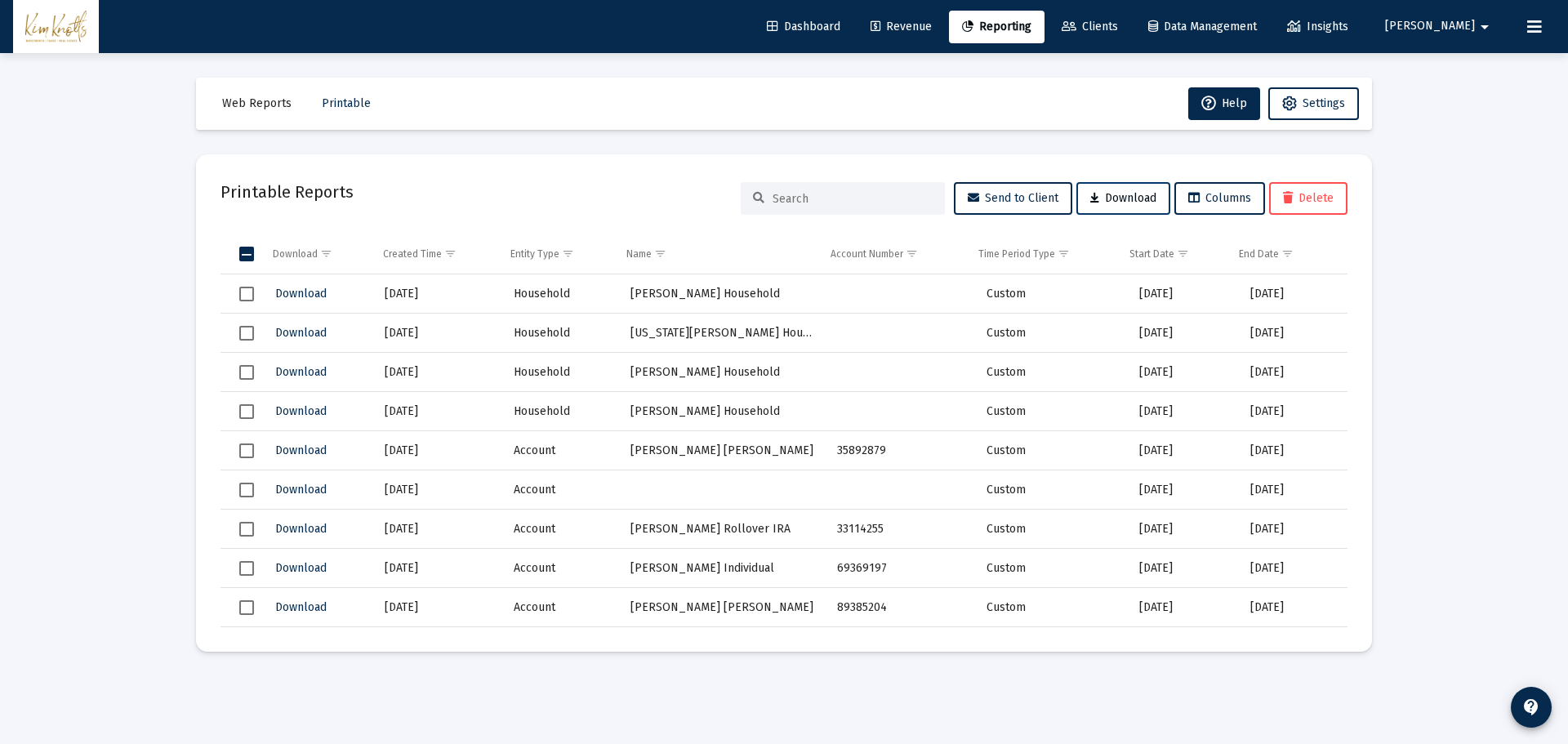
click at [1139, 192] on span "Download" at bounding box center [1123, 197] width 66 height 14
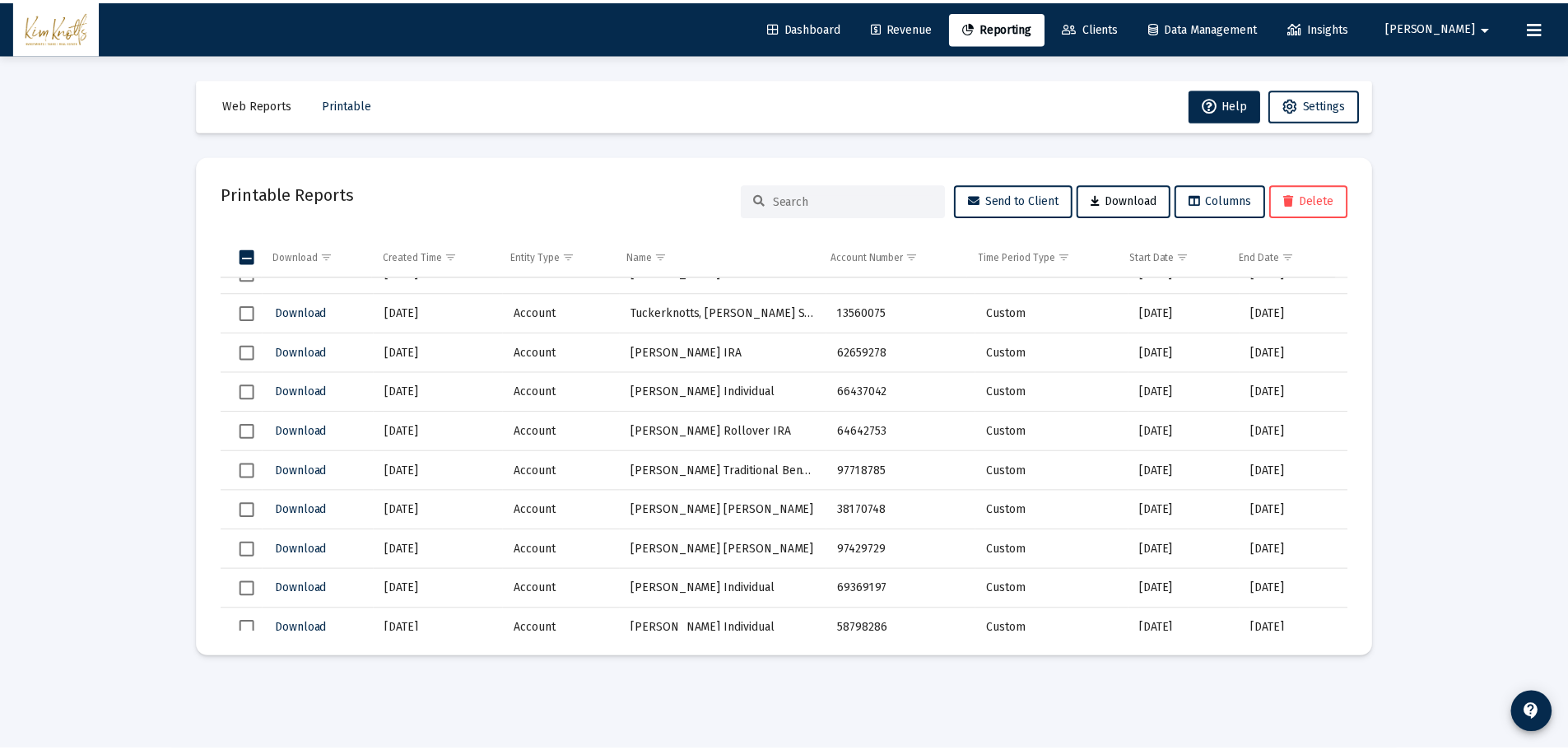
scroll to position [1647, 0]
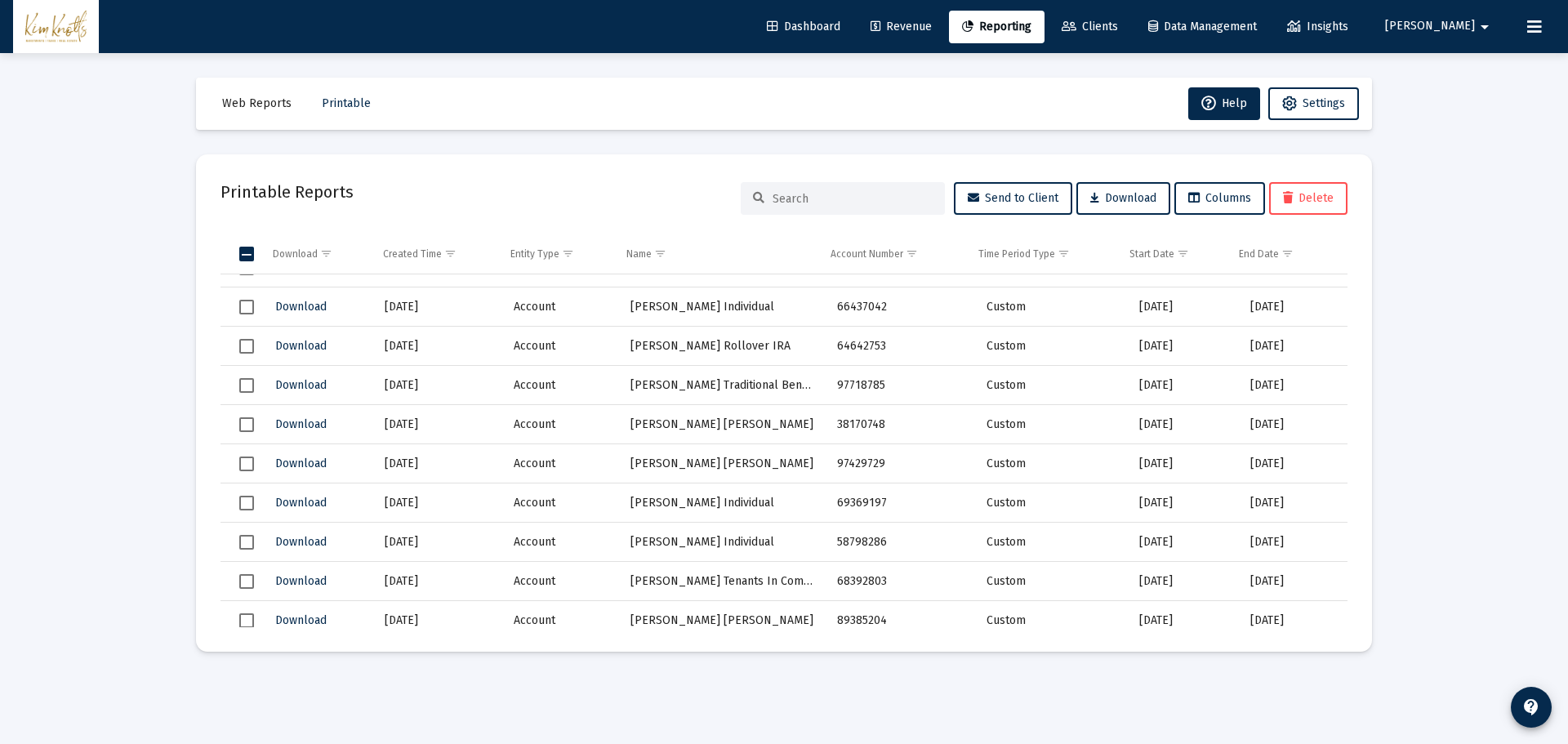
click at [244, 462] on span "Select row" at bounding box center [246, 463] width 15 height 15
click at [387, 466] on td "[DATE]" at bounding box center [438, 463] width 129 height 39
click at [853, 37] on link "Dashboard" at bounding box center [804, 26] width 100 height 32
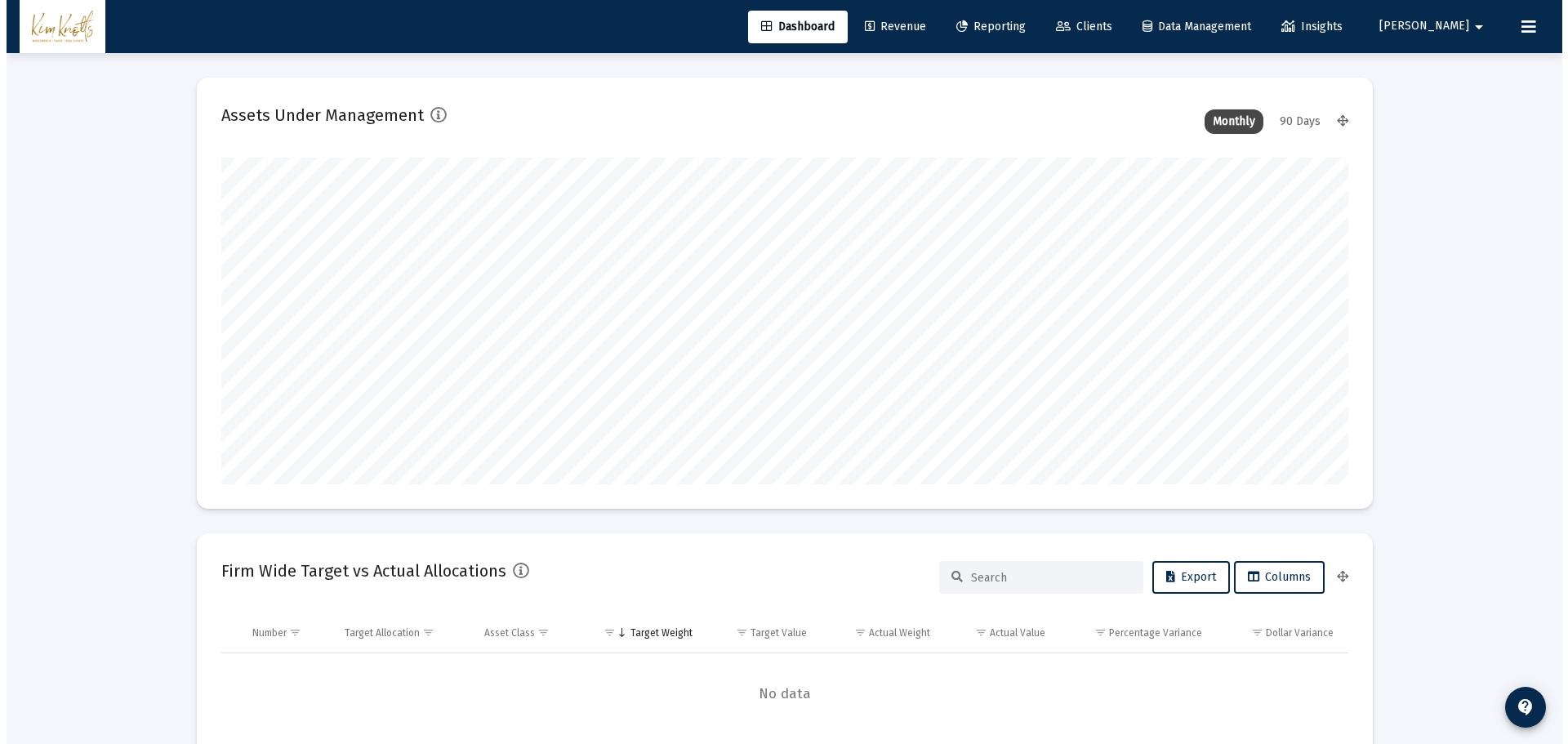
scroll to position [327, 607]
click at [1118, 40] on link "Clients" at bounding box center [1077, 26] width 82 height 32
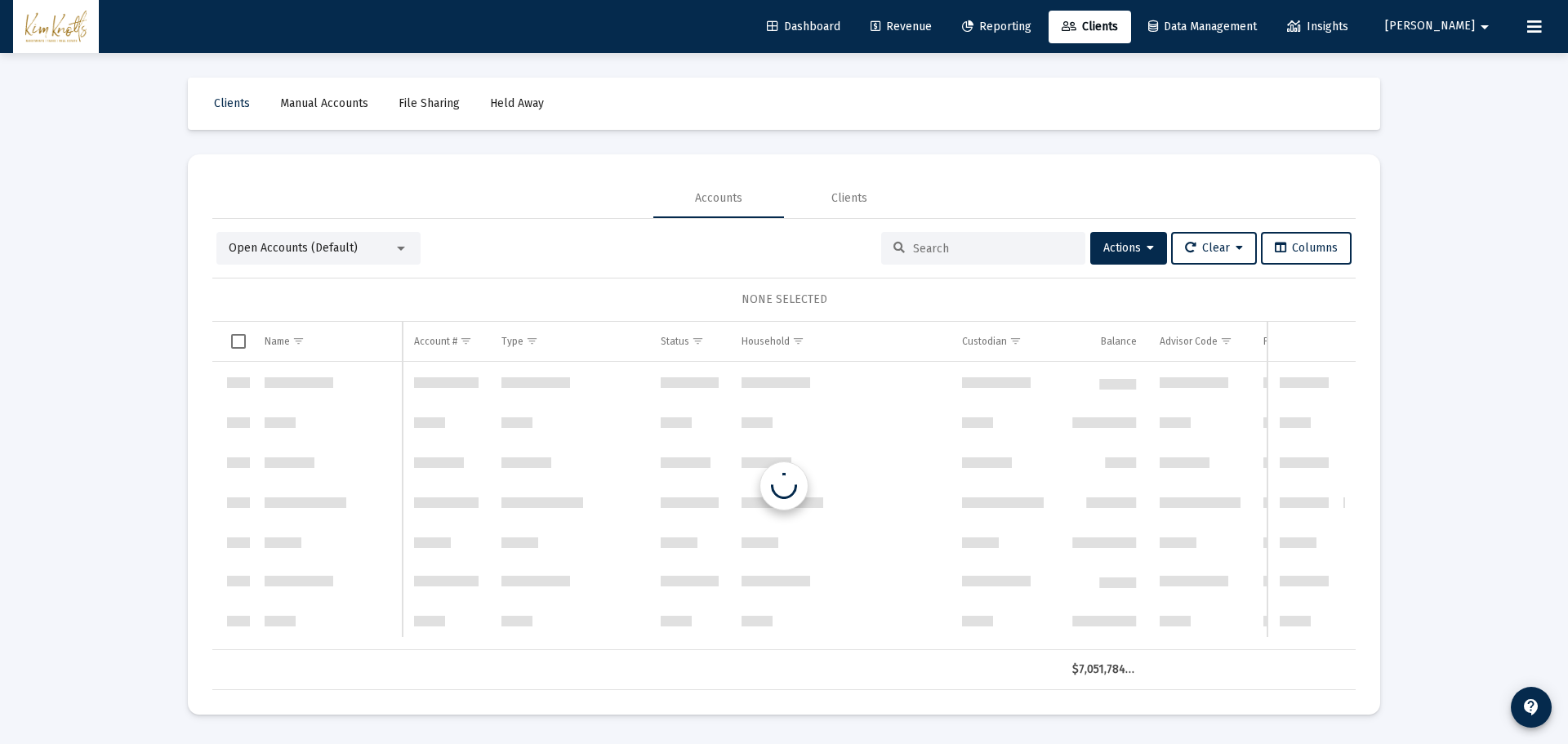
scroll to position [1568, 0]
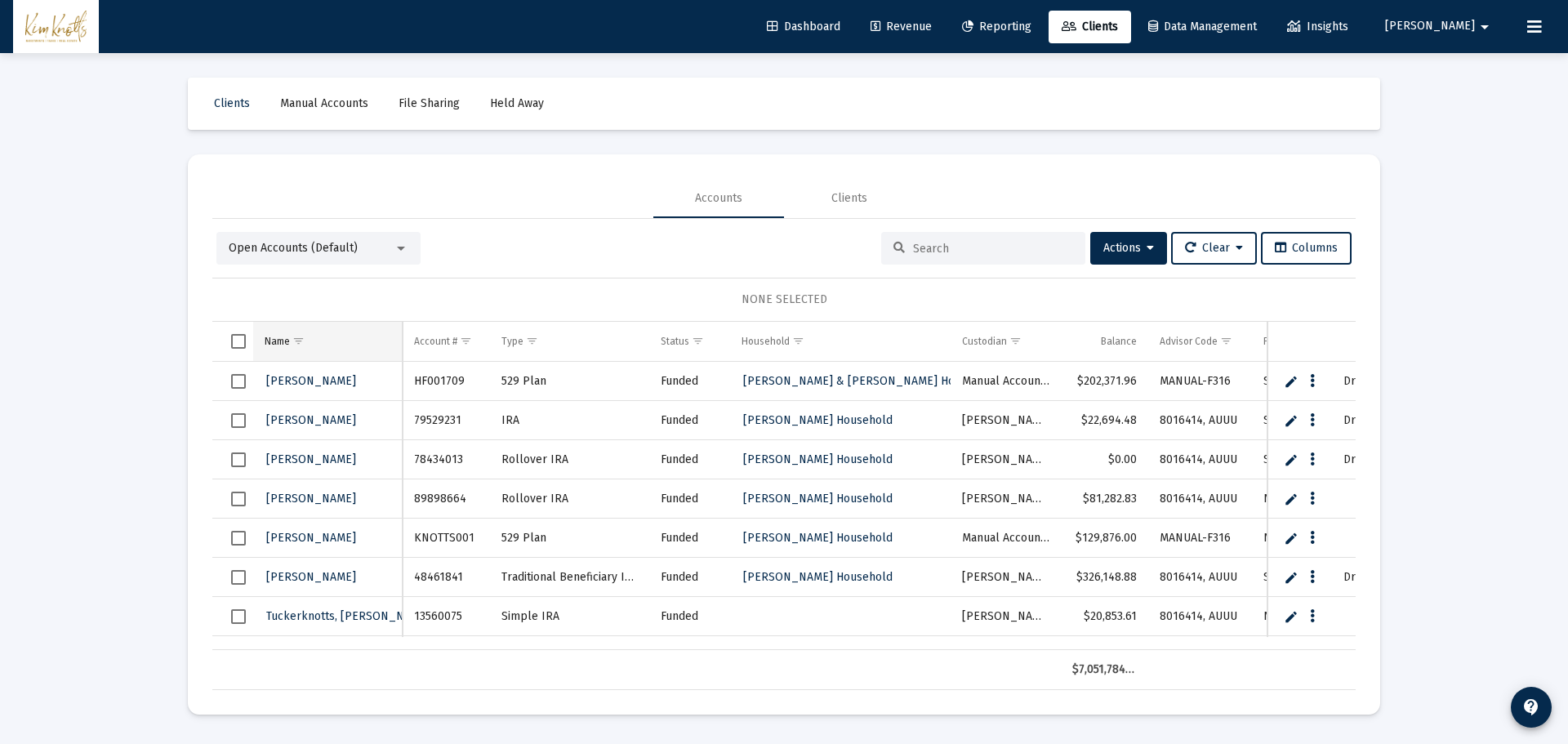
click at [305, 345] on span "Show filter options for column 'Name'" at bounding box center [298, 340] width 13 height 13
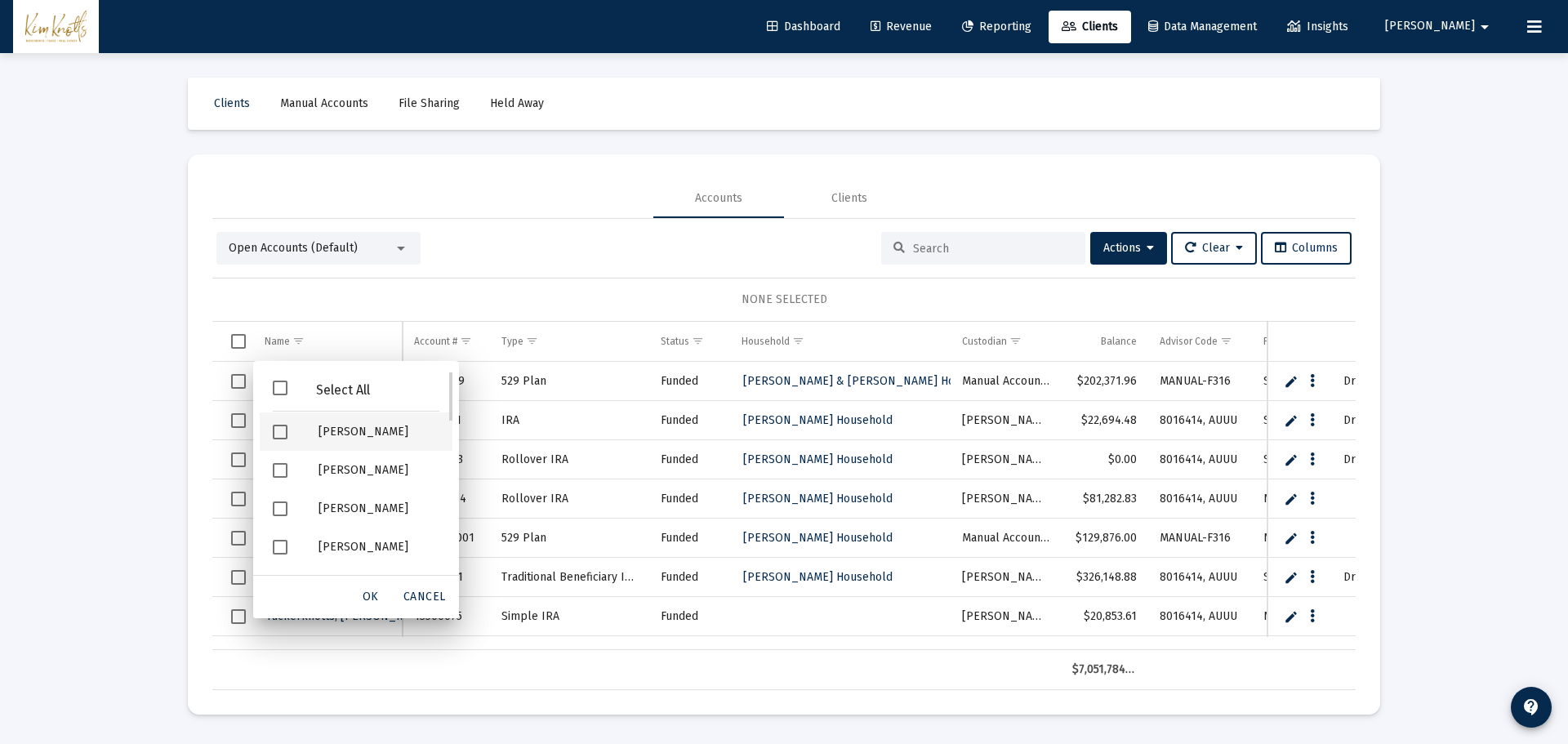
click at [282, 437] on span "Filter options" at bounding box center [280, 431] width 15 height 15
click at [368, 597] on span "OK" at bounding box center [370, 596] width 17 height 14
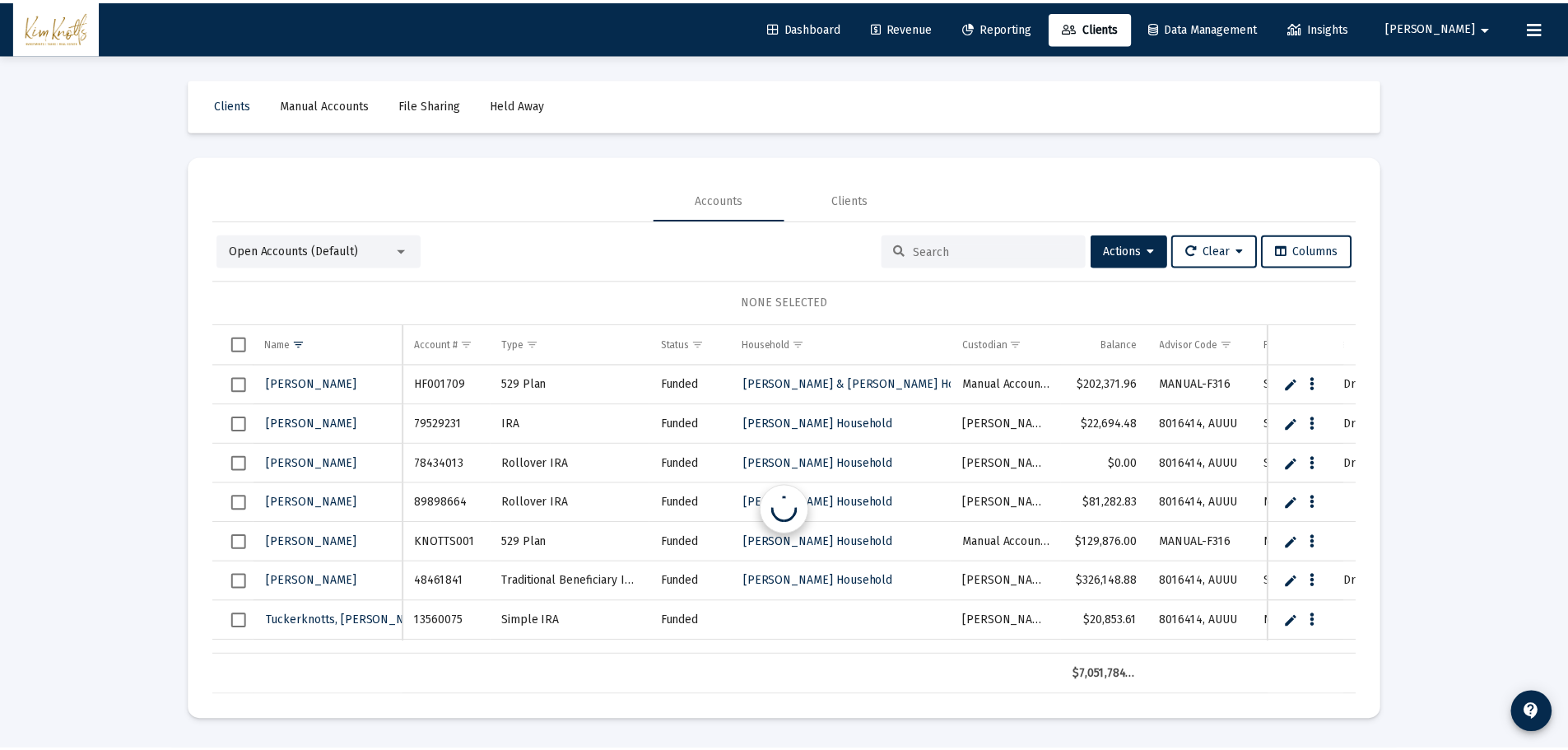
scroll to position [0, 0]
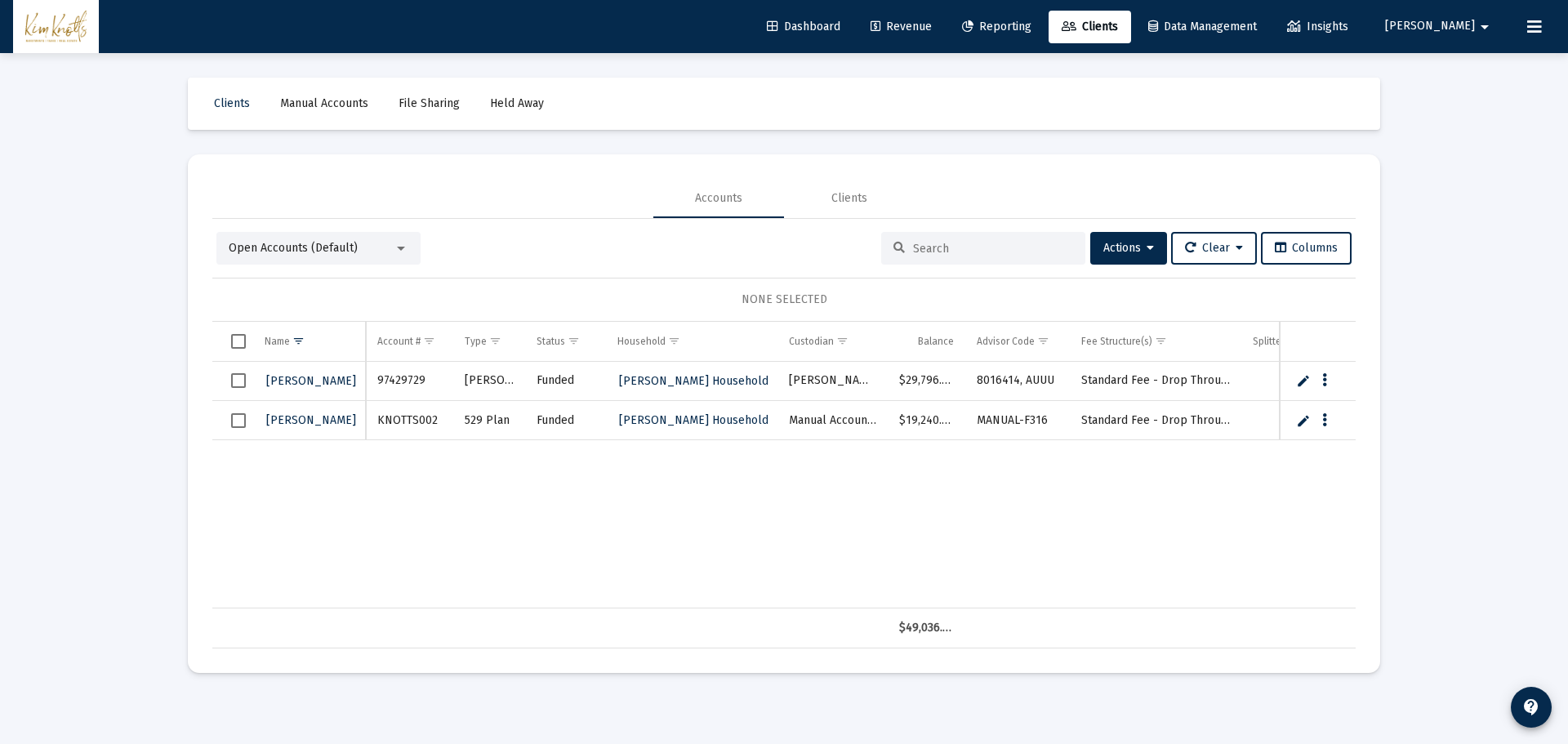
click at [853, 35] on link "Dashboard" at bounding box center [804, 26] width 100 height 32
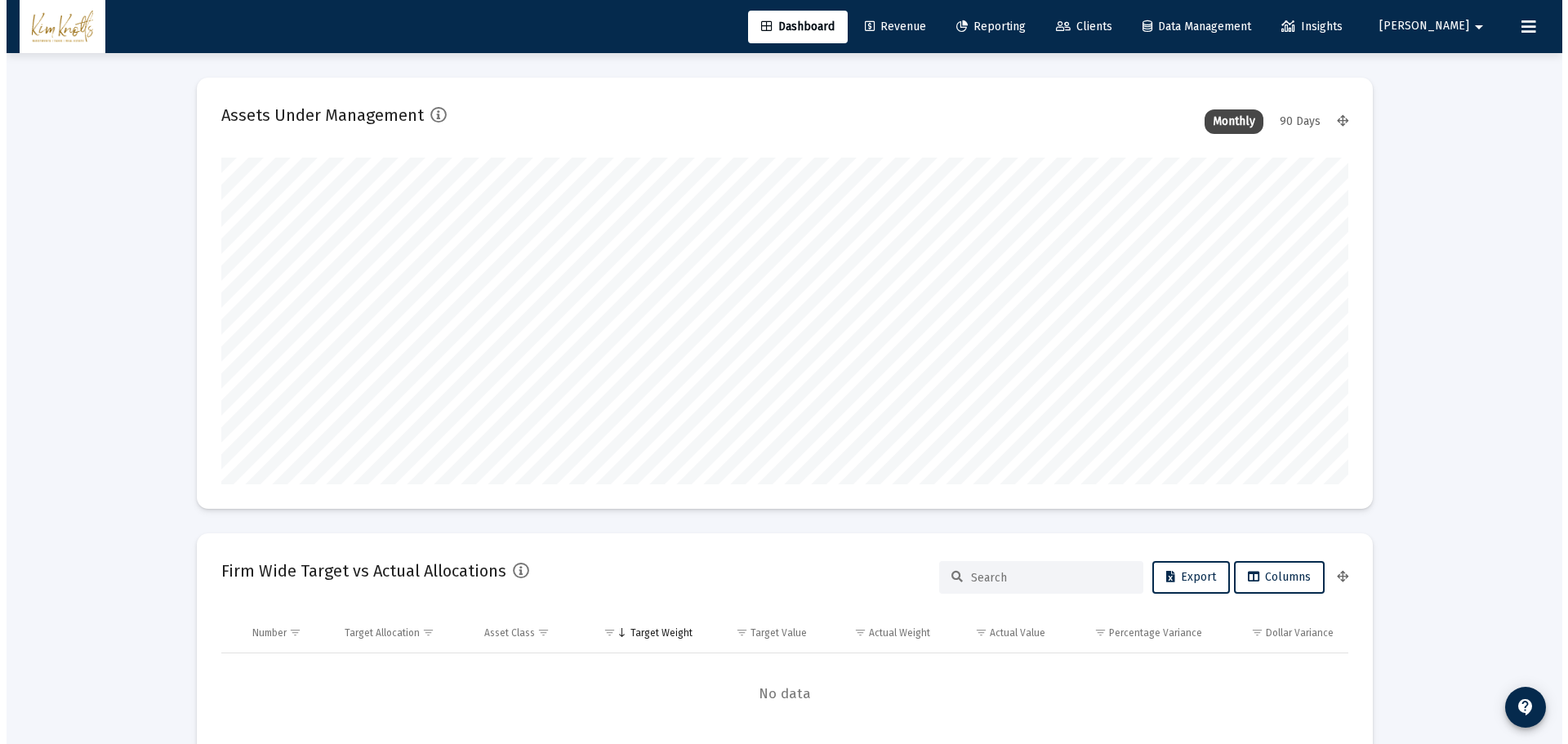
scroll to position [327, 527]
click at [1019, 22] on span "Reporting" at bounding box center [983, 26] width 69 height 14
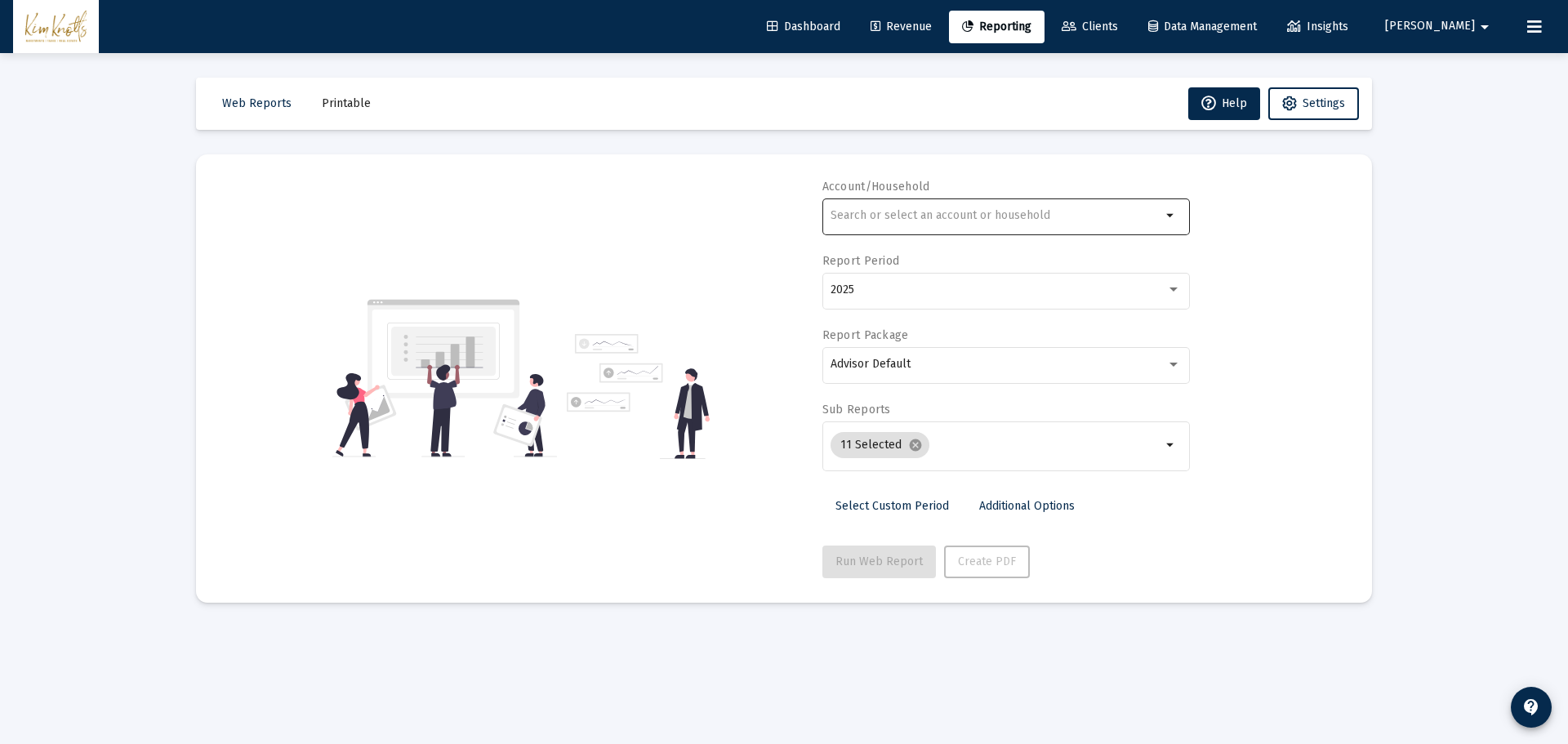
click at [969, 225] on div at bounding box center [995, 215] width 330 height 40
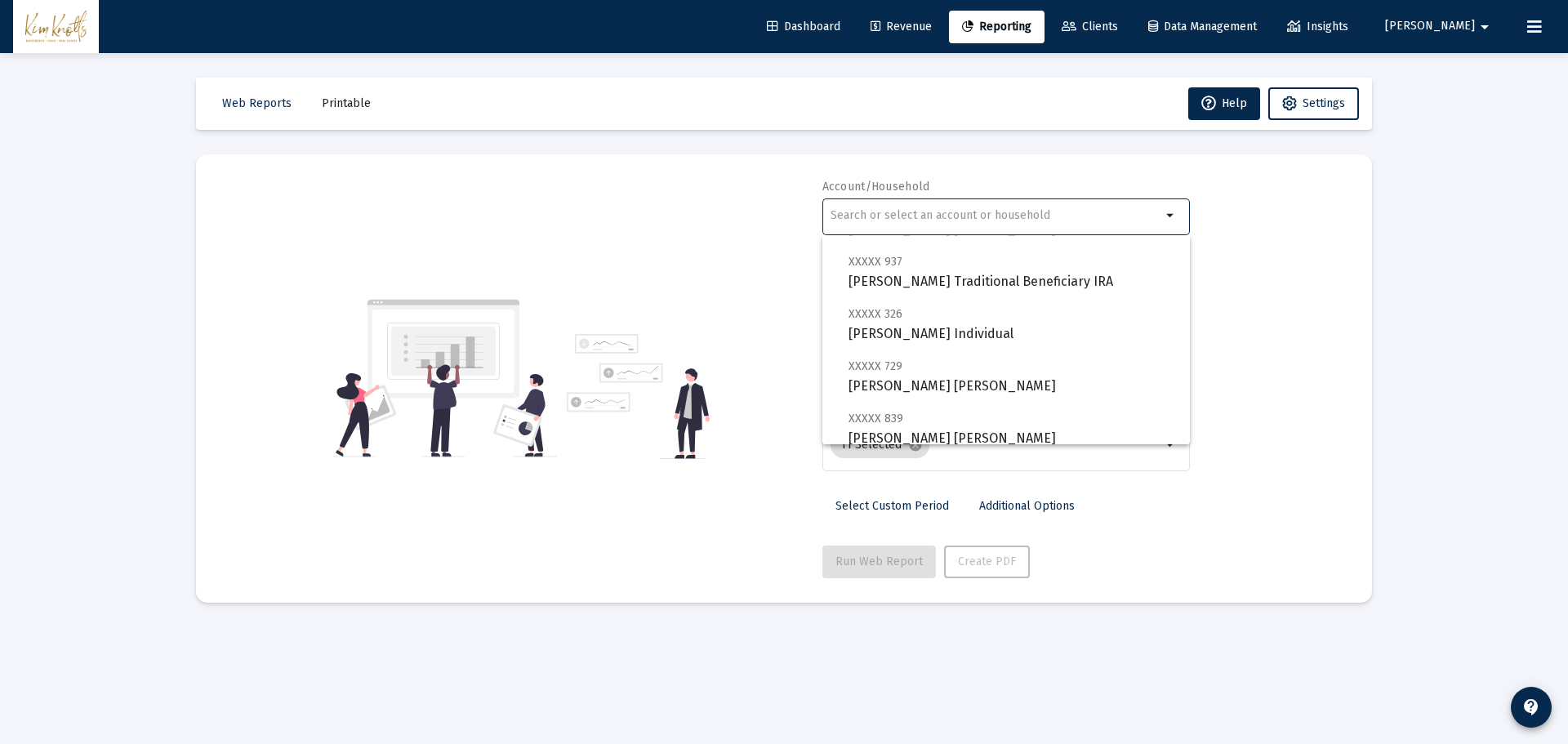
scroll to position [901, 0]
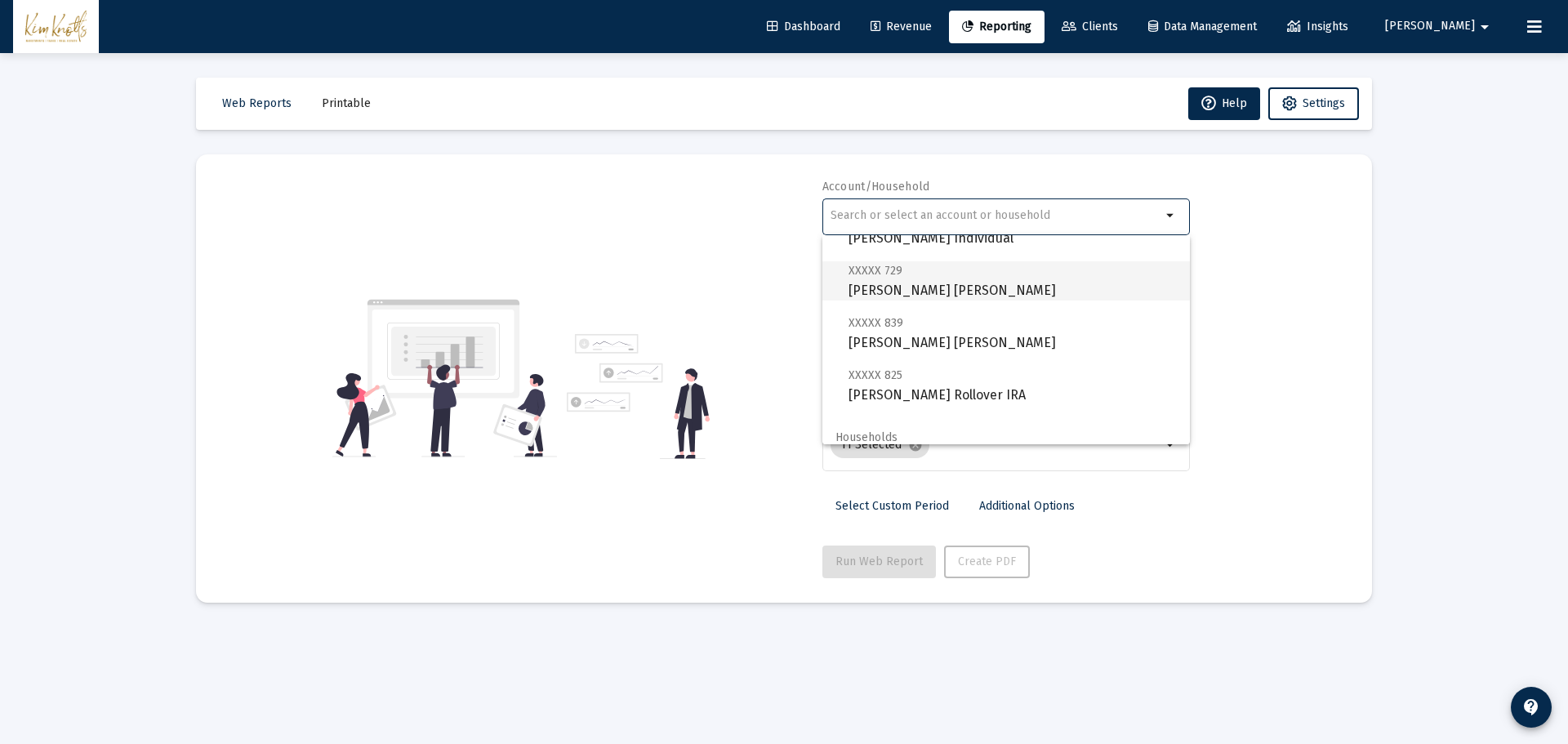
click at [1004, 298] on span "XXXXX 729 [PERSON_NAME] [PERSON_NAME]" at bounding box center [1013, 280] width 328 height 40
type input "[PERSON_NAME] [PERSON_NAME]"
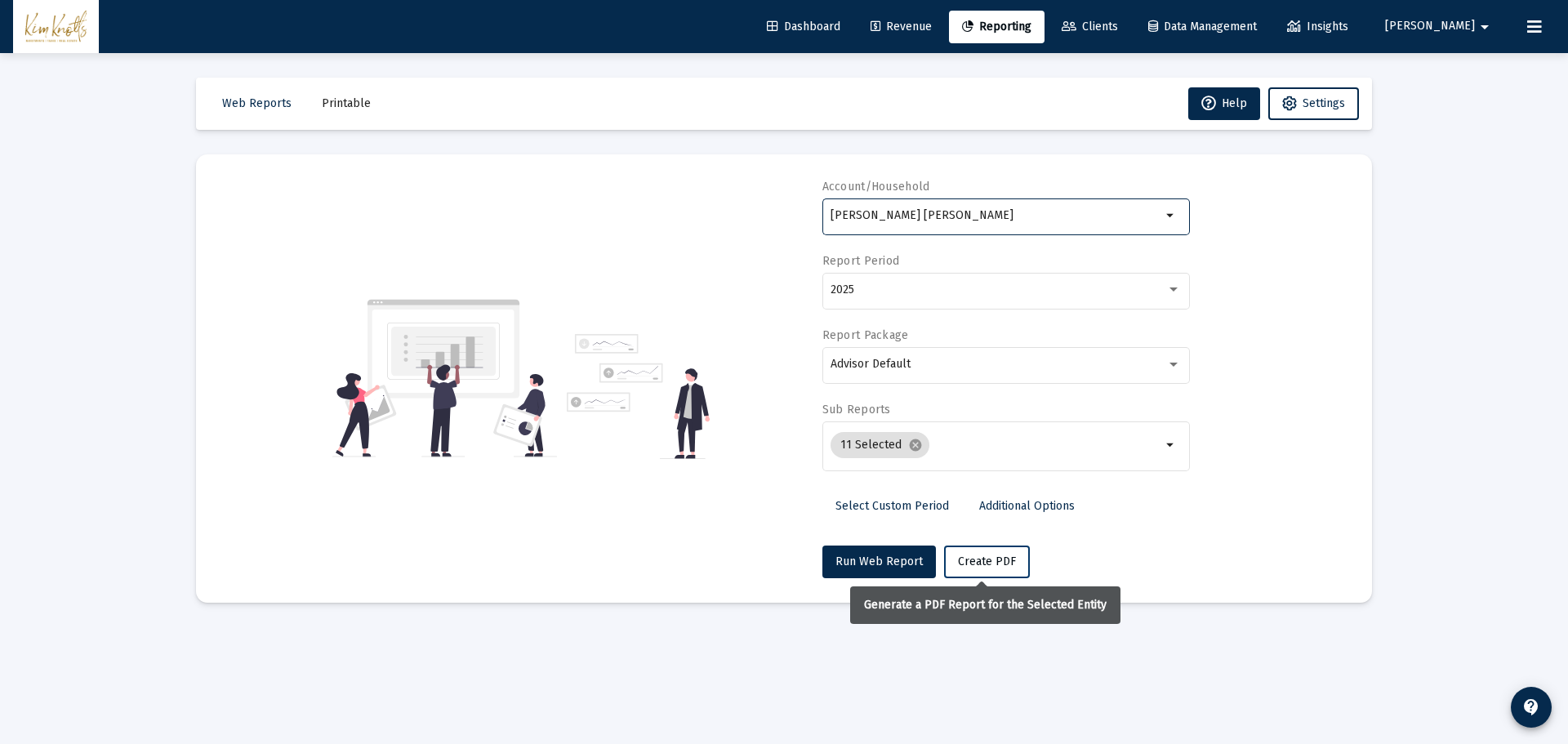
click at [995, 563] on span "Create PDF" at bounding box center [986, 561] width 58 height 14
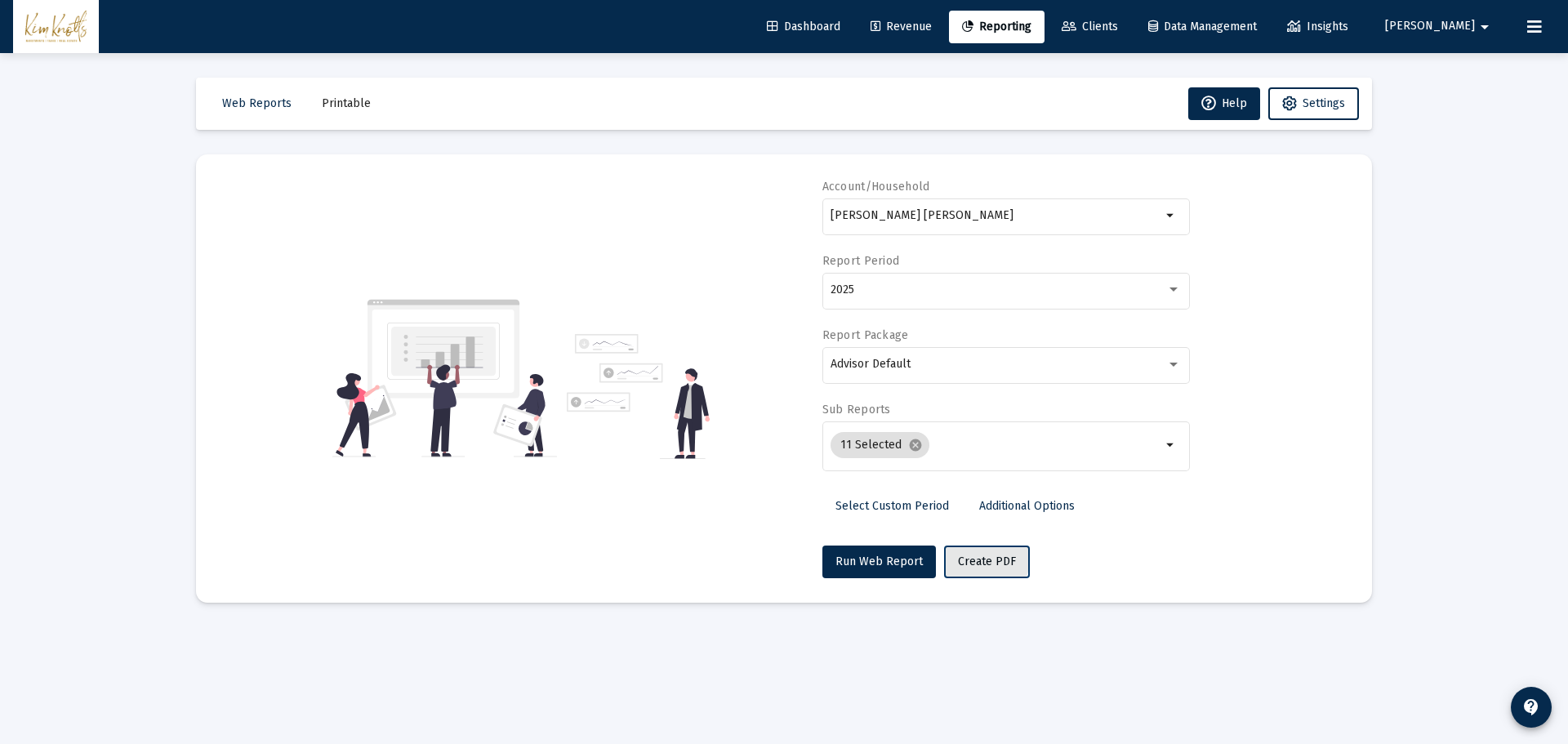
click at [974, 552] on button "Create PDF" at bounding box center [987, 561] width 86 height 32
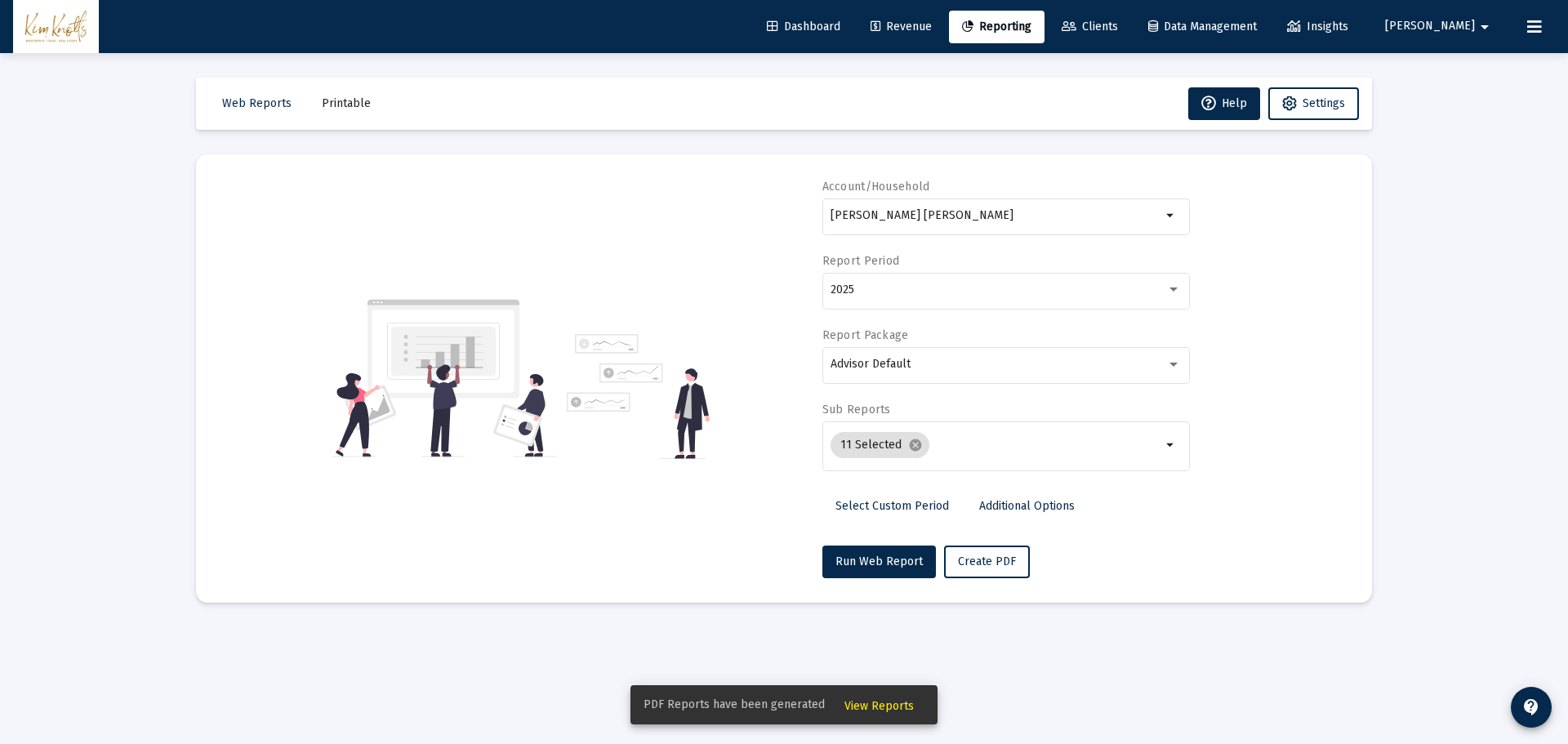
click at [875, 703] on span "View Reports" at bounding box center [879, 706] width 69 height 14
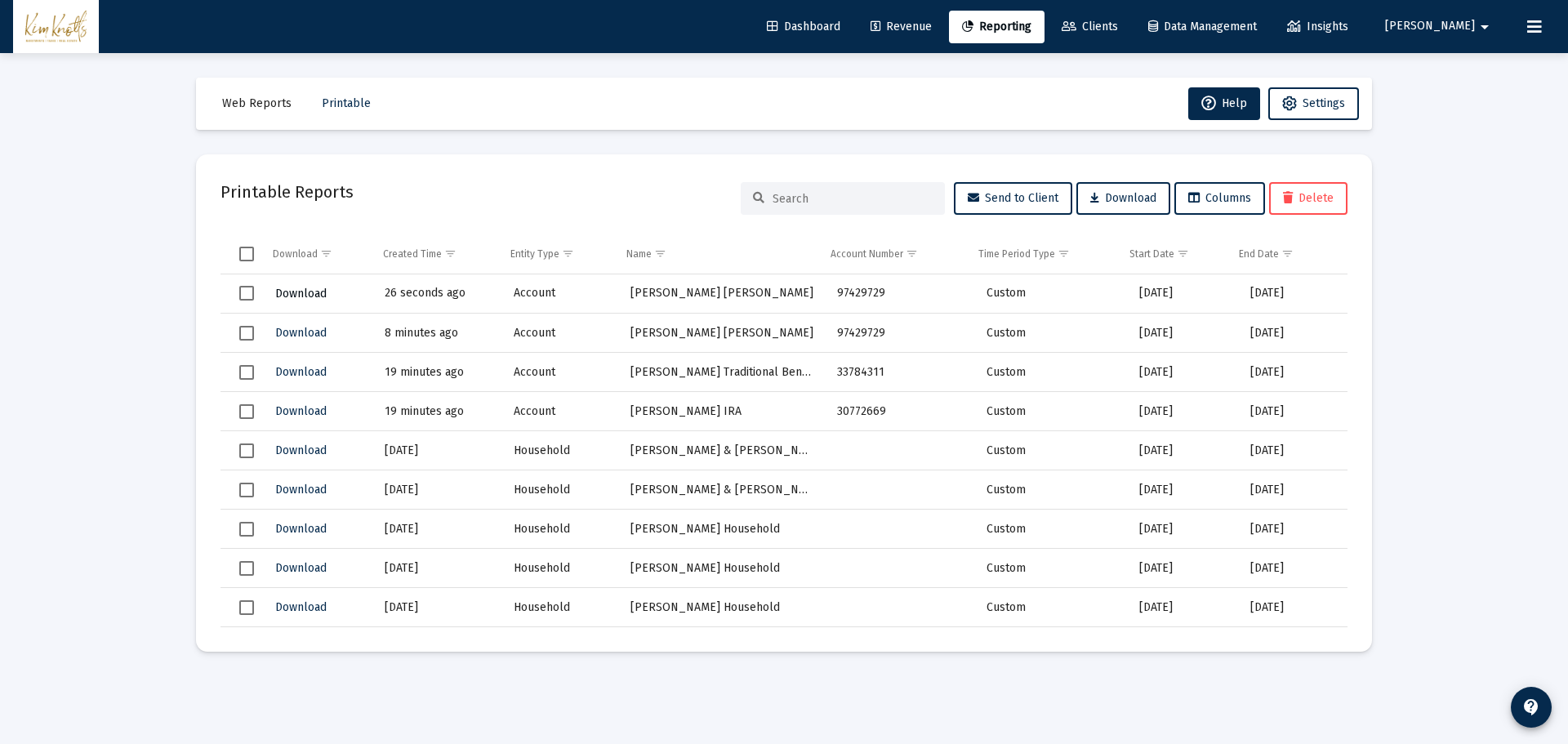
click at [280, 291] on span "Download" at bounding box center [300, 293] width 52 height 14
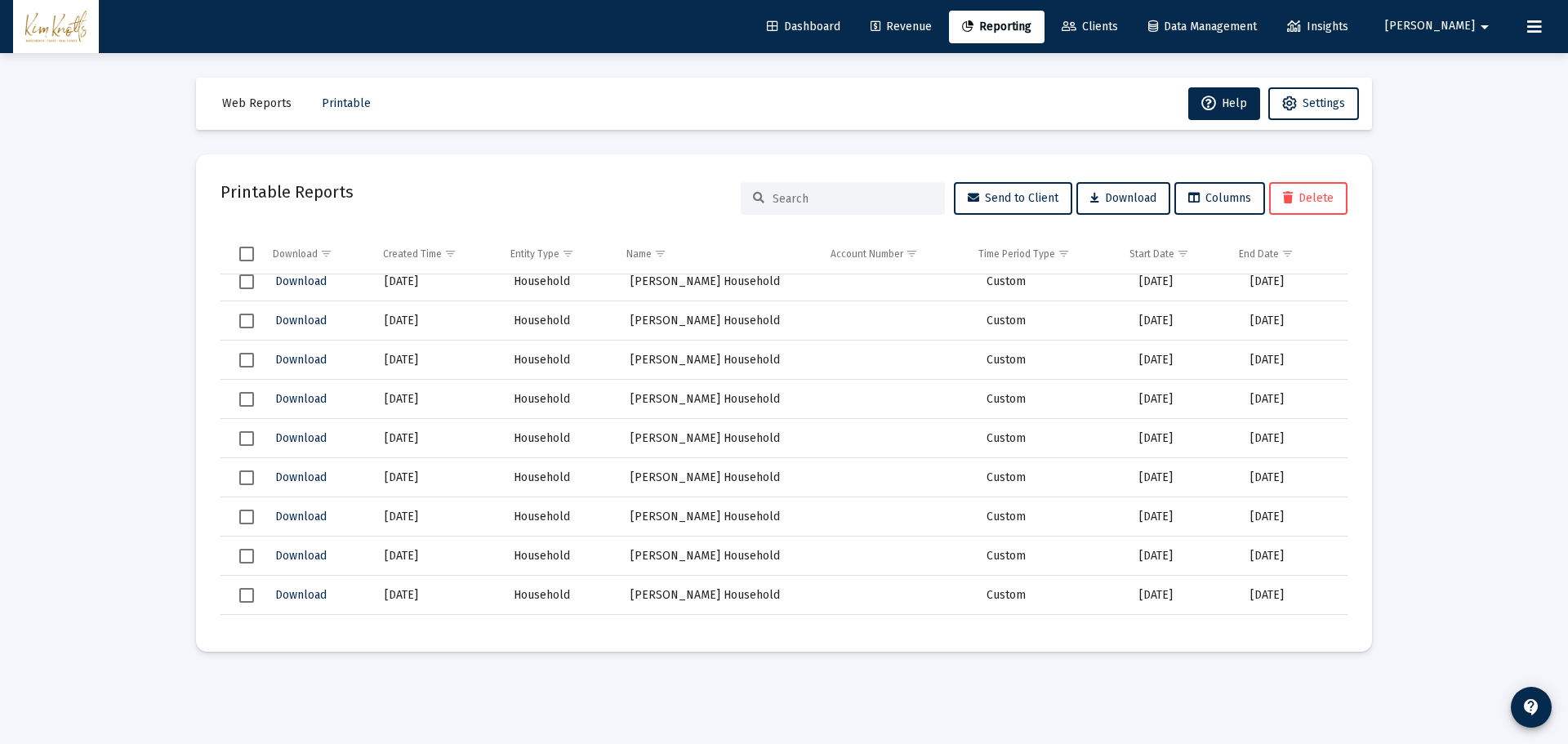
scroll to position [3593, 0]
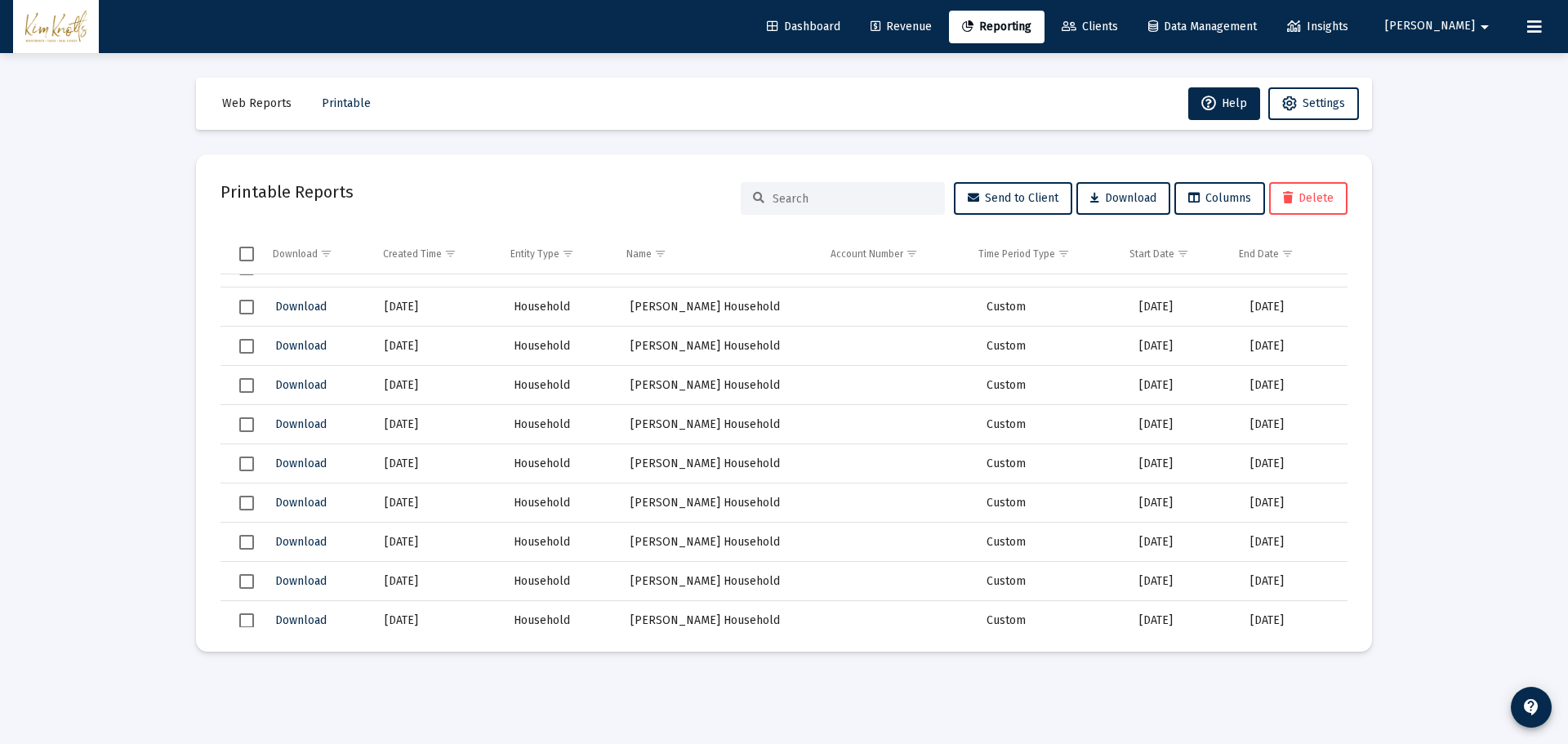
click at [683, 544] on td "[PERSON_NAME] Household" at bounding box center [721, 543] width 206 height 39
click at [263, 107] on span "Web Reports" at bounding box center [256, 104] width 69 height 14
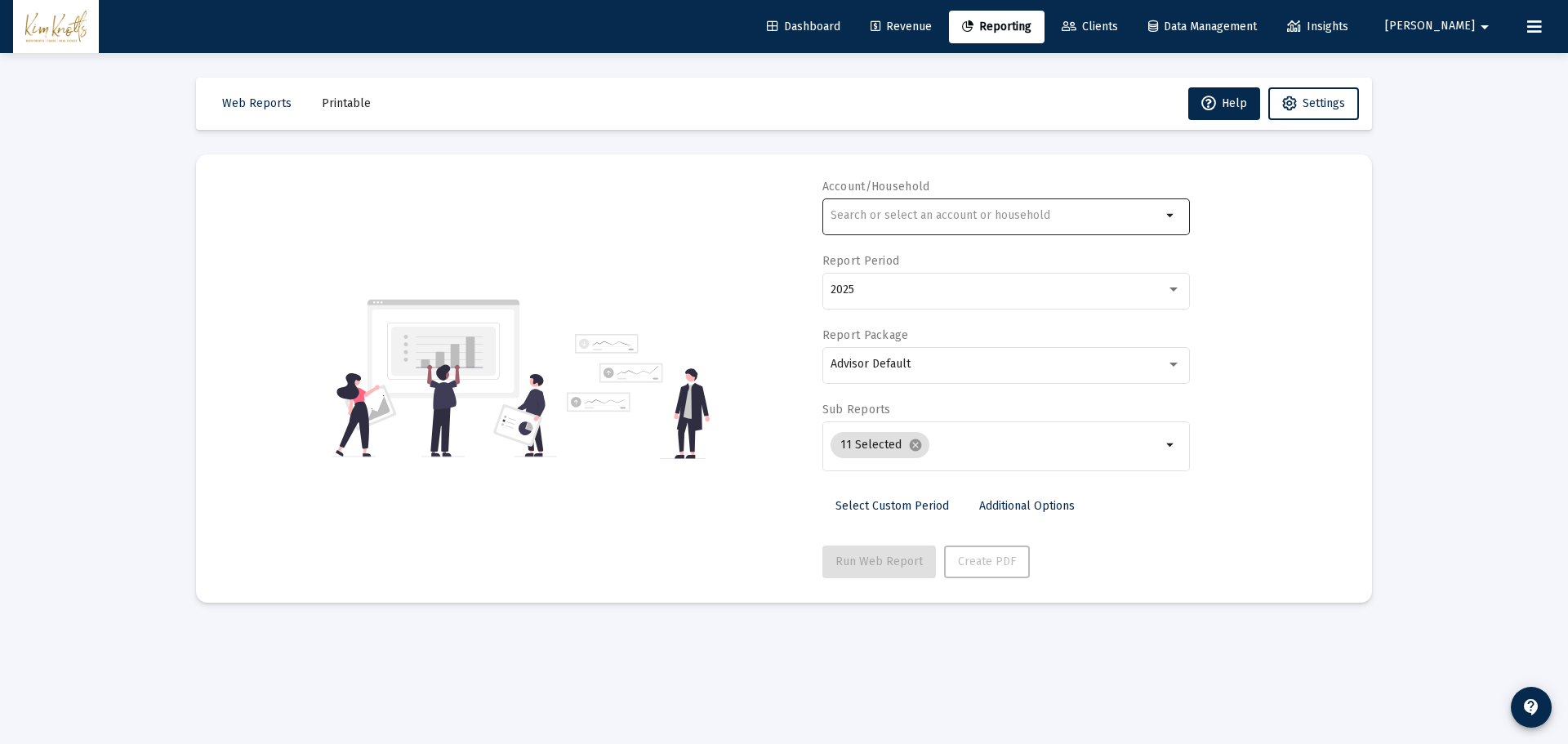
click at [928, 216] on input "text" at bounding box center [995, 215] width 330 height 13
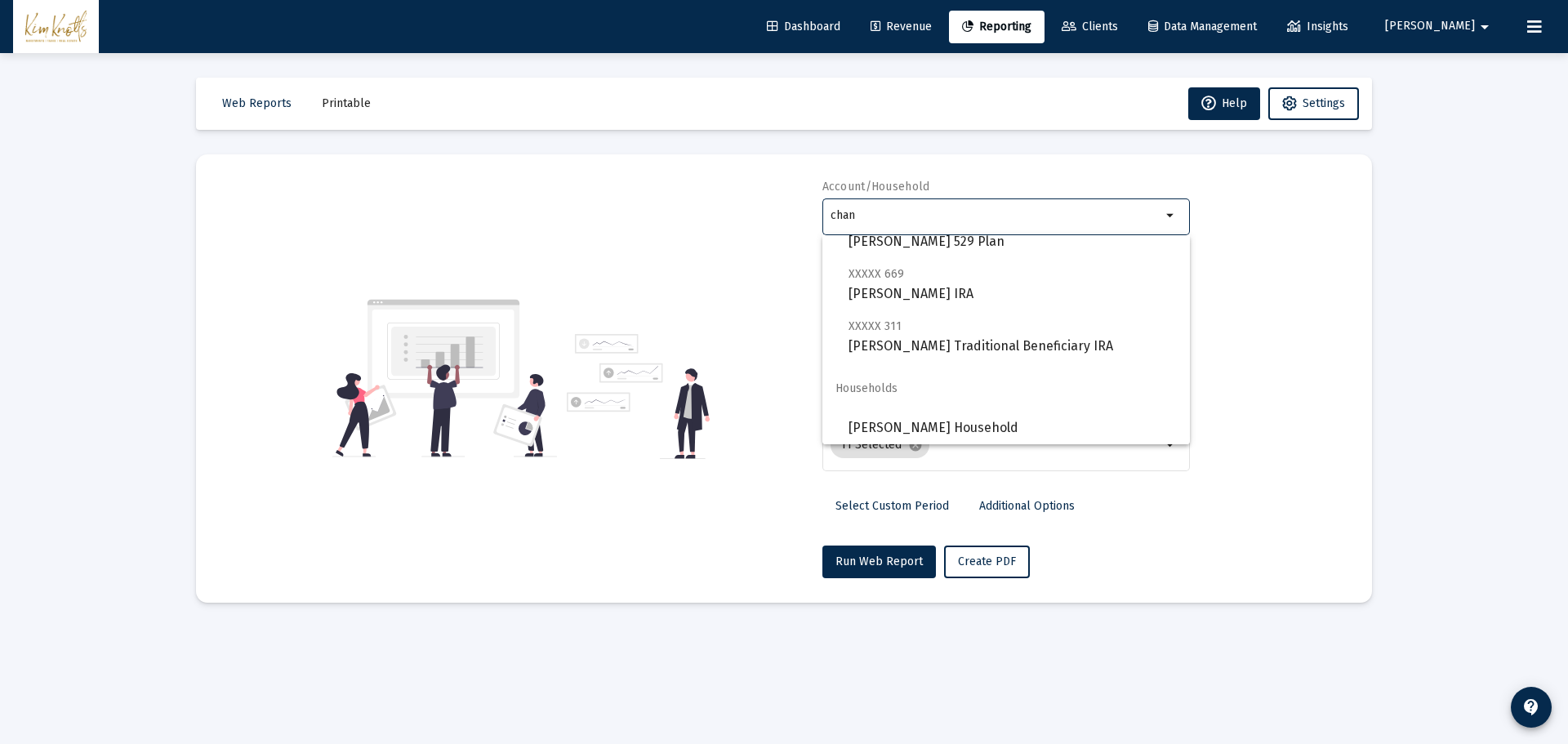
scroll to position [117, 0]
click at [948, 424] on span "[PERSON_NAME] Household" at bounding box center [1013, 424] width 328 height 39
type input "[PERSON_NAME] Household"
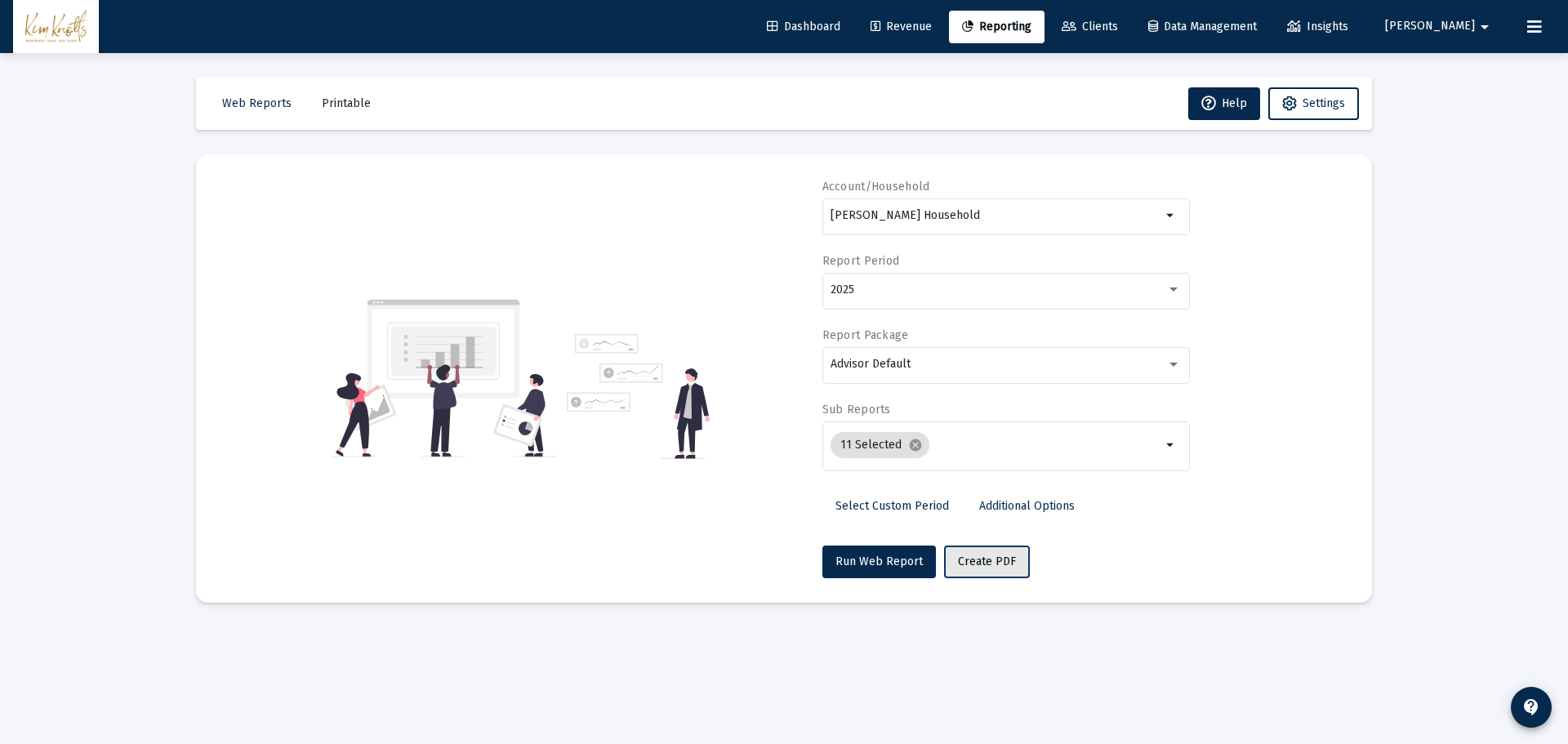
click at [958, 565] on span "Create PDF" at bounding box center [986, 561] width 58 height 14
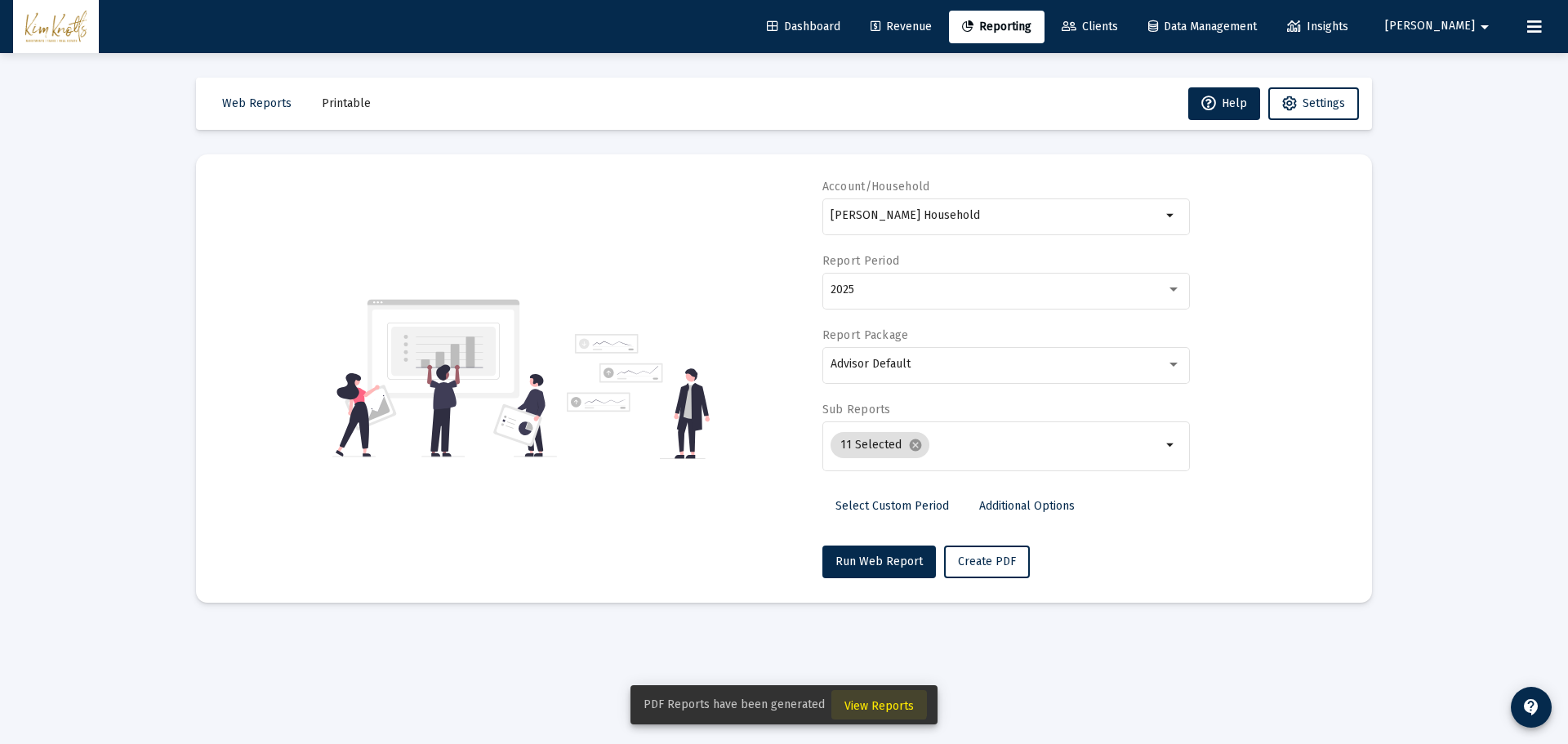
click at [876, 703] on span "View Reports" at bounding box center [879, 706] width 69 height 14
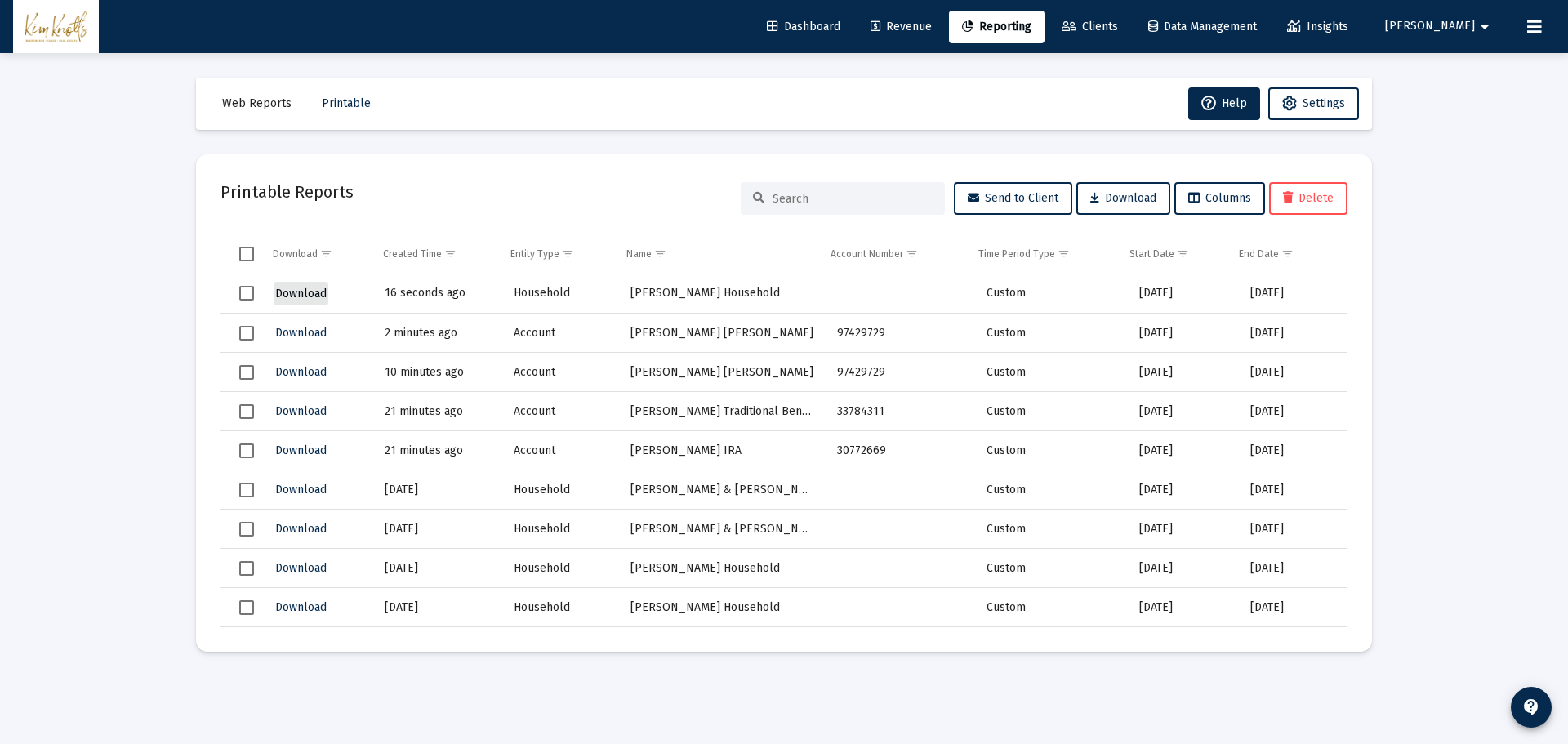
click at [305, 290] on span "Download" at bounding box center [300, 293] width 52 height 14
